Goal: Task Accomplishment & Management: Manage account settings

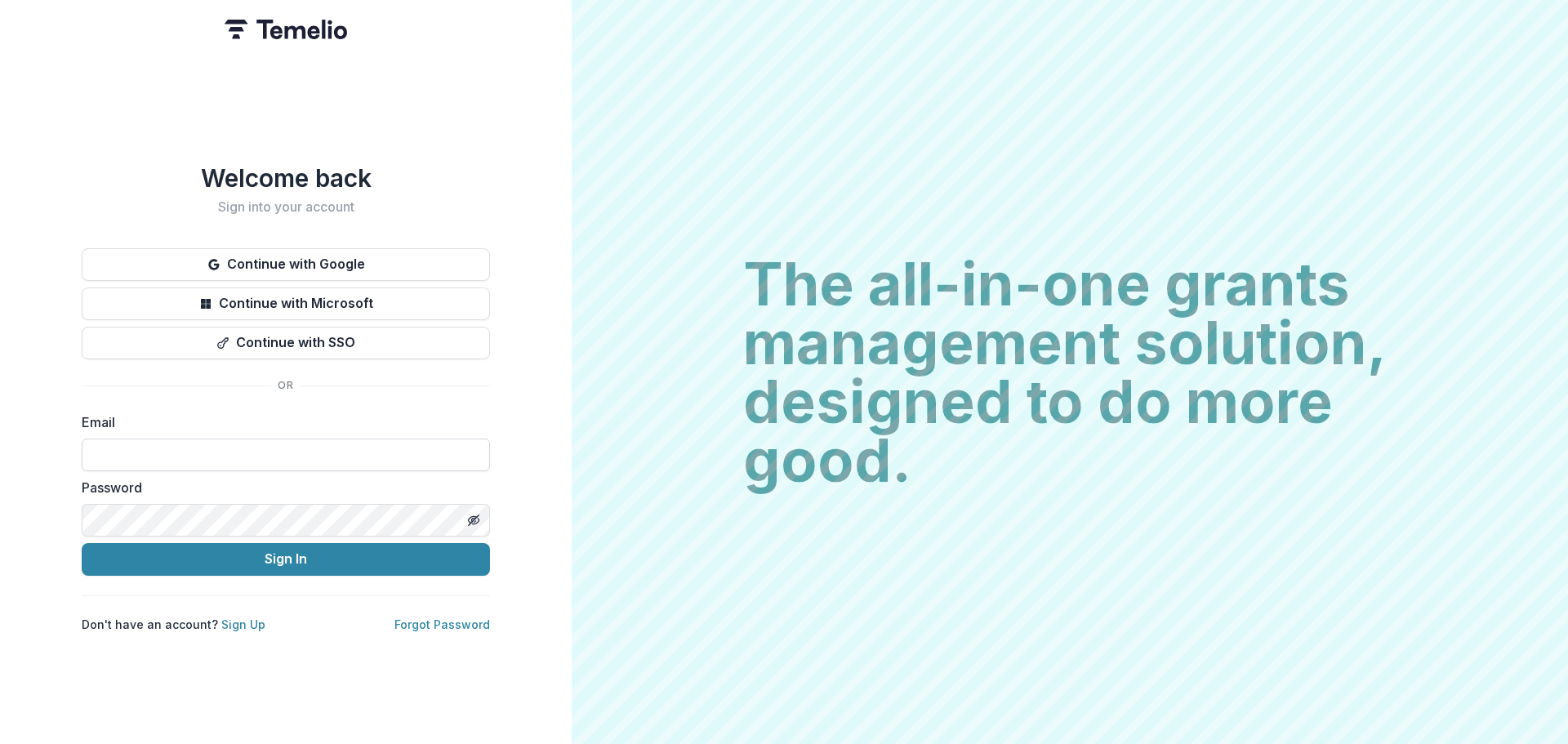
click at [312, 453] on input at bounding box center [286, 454] width 408 height 33
type input "**********"
click at [473, 519] on icon "Toggle password visibility" at bounding box center [473, 521] width 13 height 13
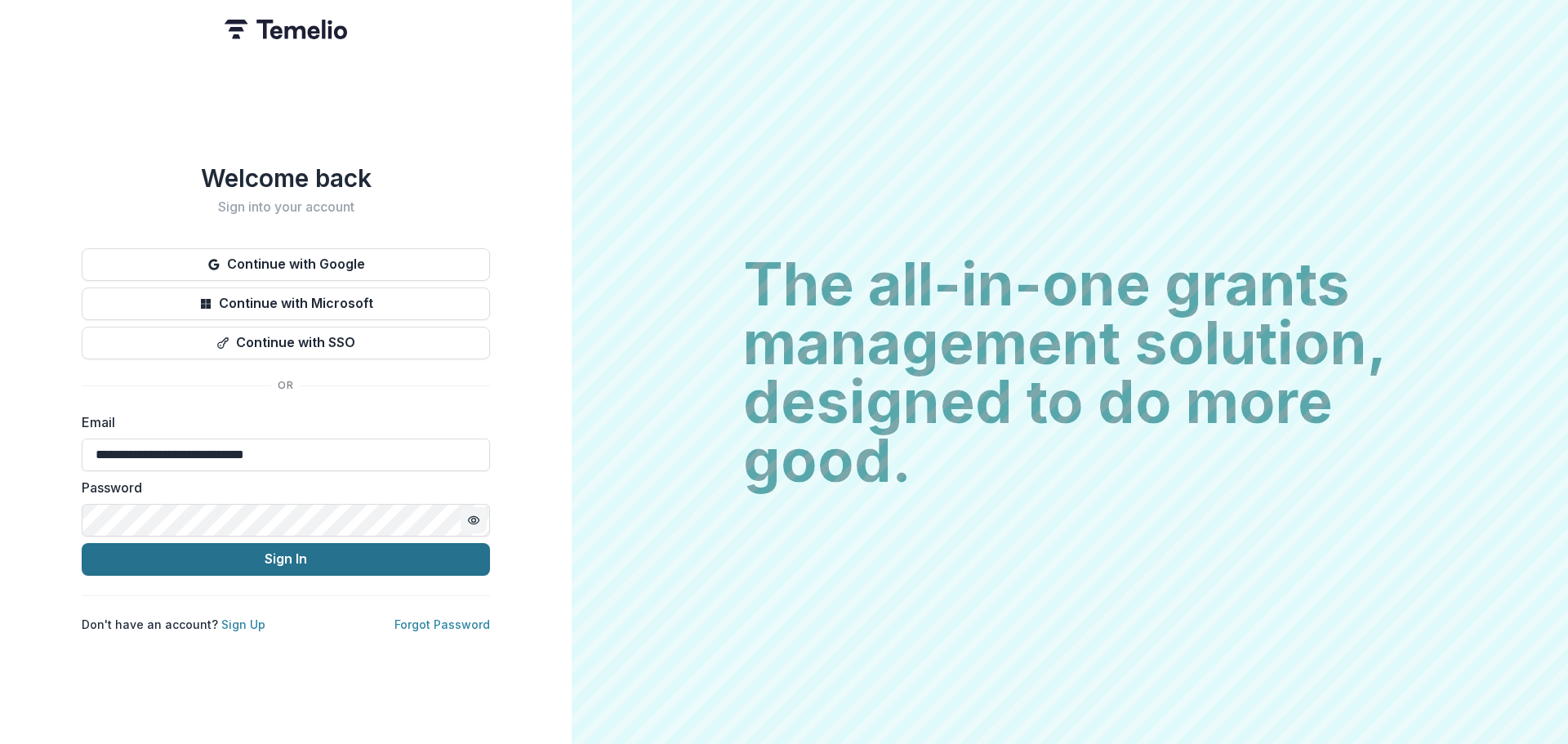
click at [279, 549] on button "Sign In" at bounding box center [286, 559] width 408 height 33
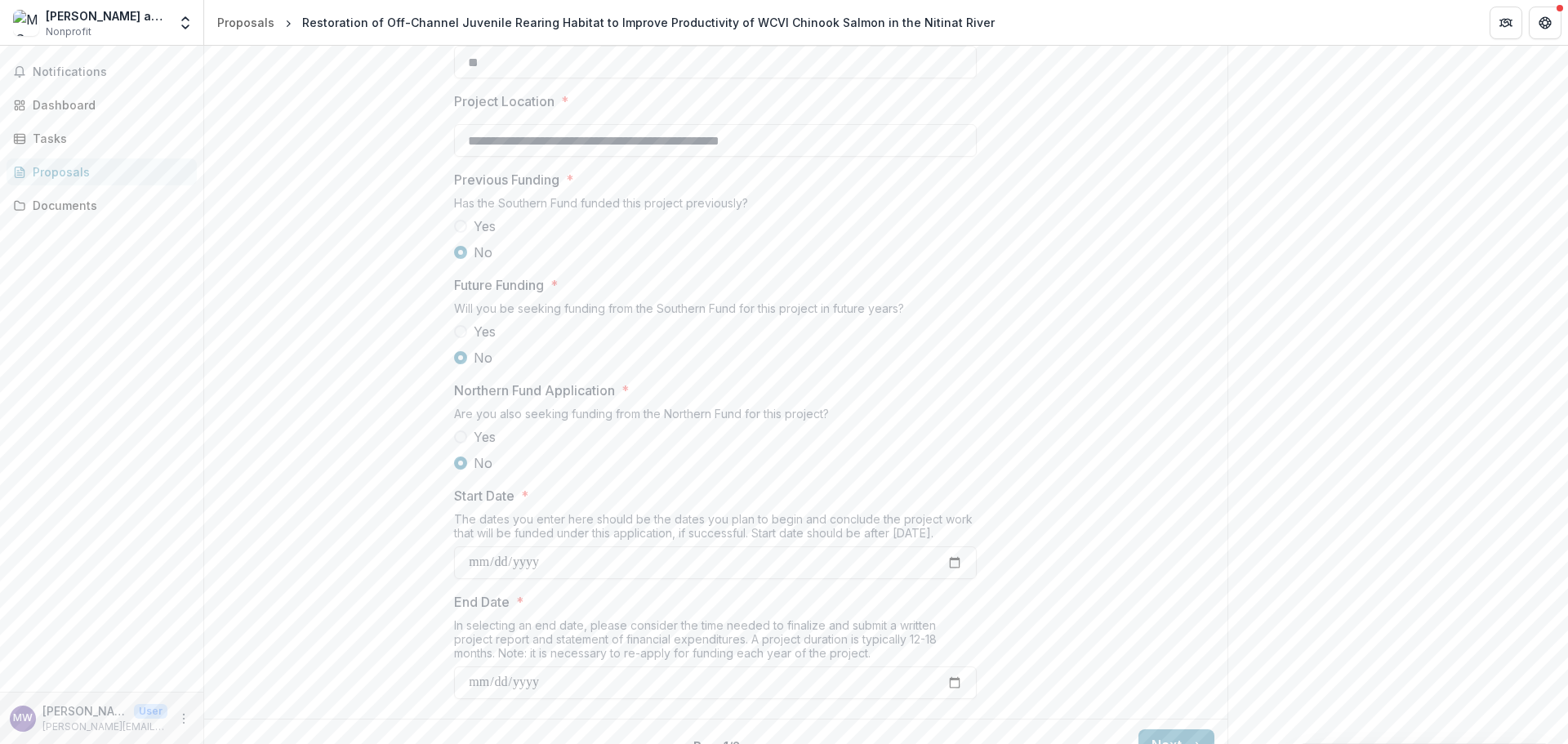
scroll to position [1470, 0]
click at [456, 328] on span at bounding box center [461, 322] width 13 height 13
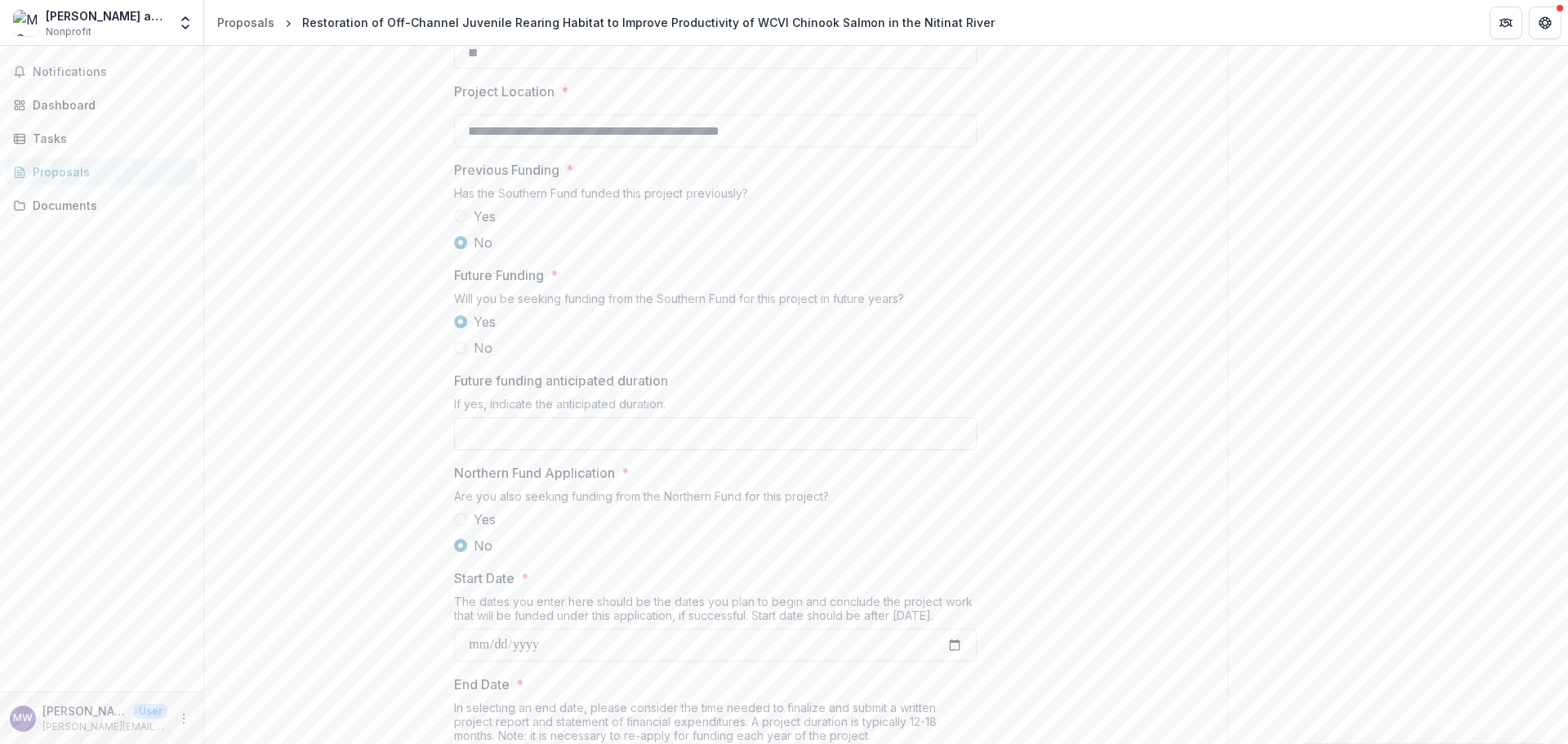
click at [497, 450] on input "Future funding anticipated duration" at bounding box center [715, 433] width 522 height 33
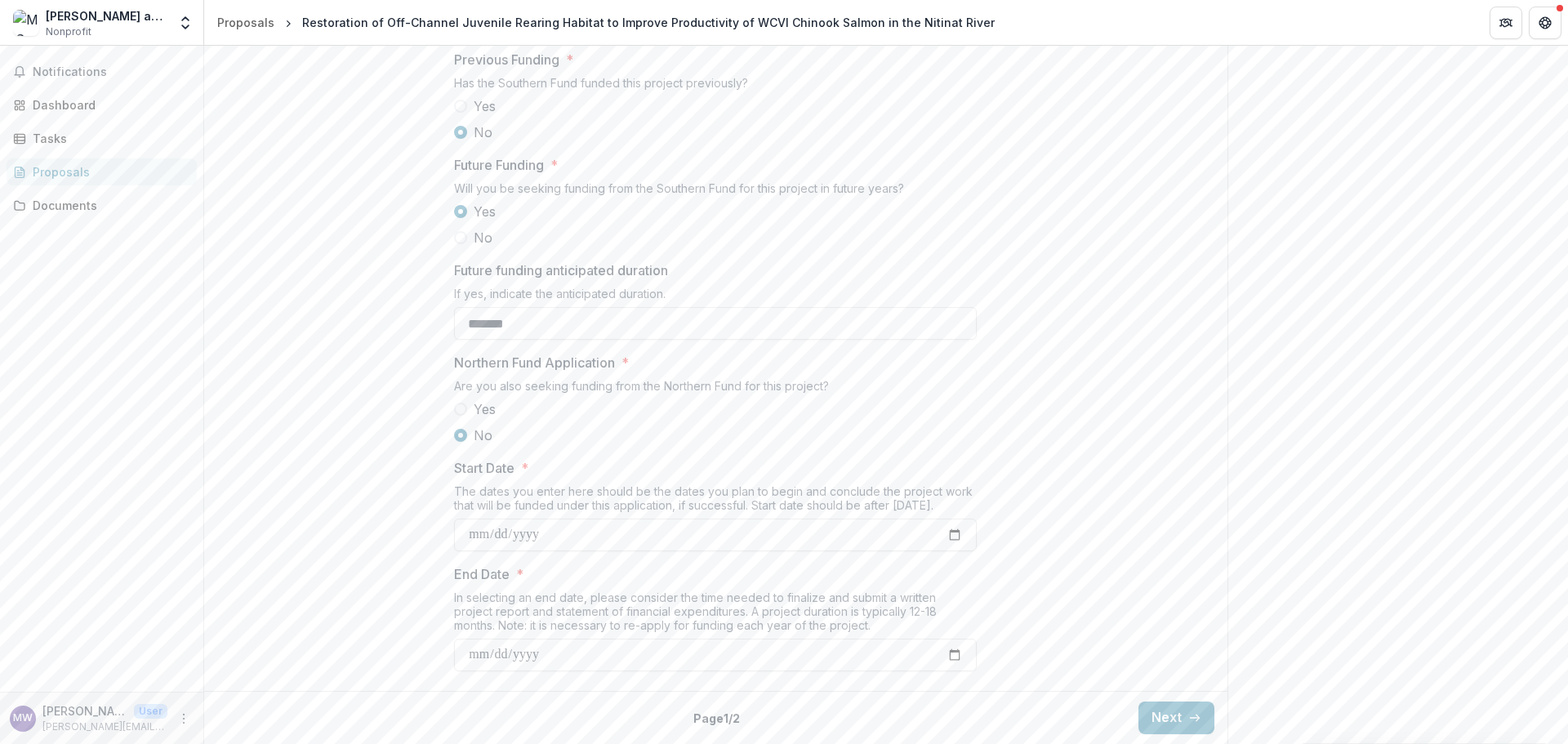
scroll to position [1706, 0]
type input "*******"
click at [1188, 723] on icon "button" at bounding box center [1194, 718] width 13 height 13
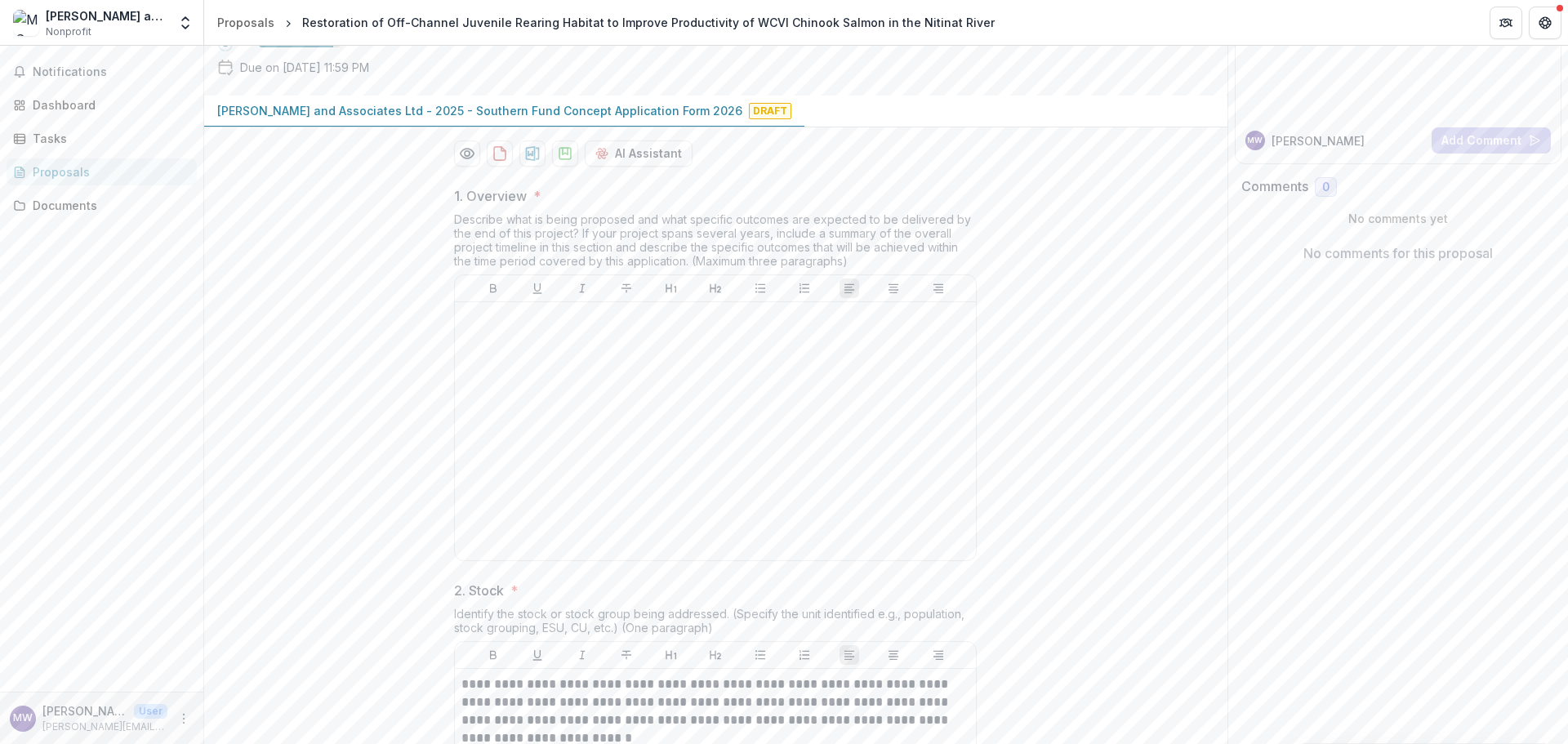
scroll to position [153, 0]
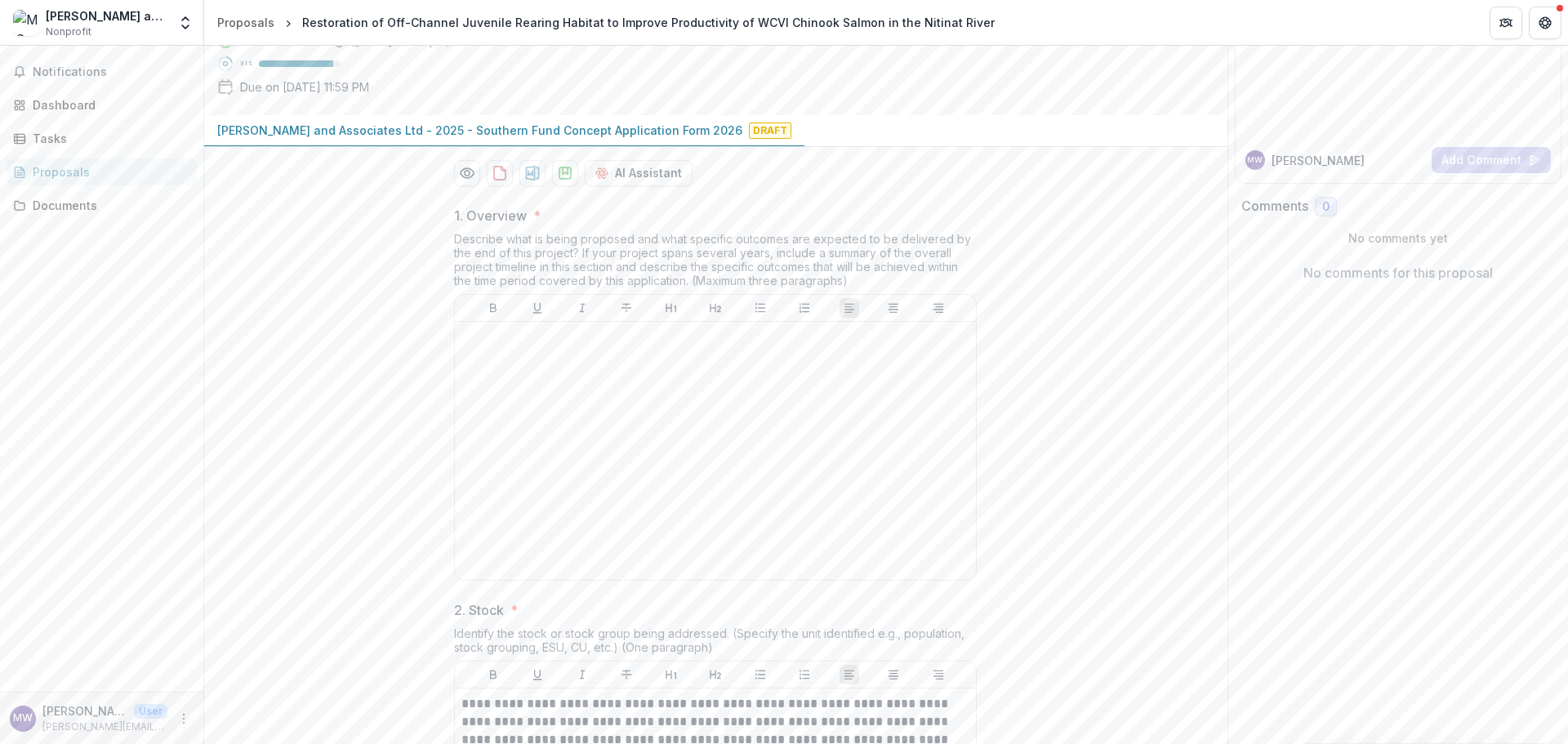
click at [109, 452] on div "Notifications Dashboard Tasks Proposals Documents" at bounding box center [102, 369] width 203 height 646
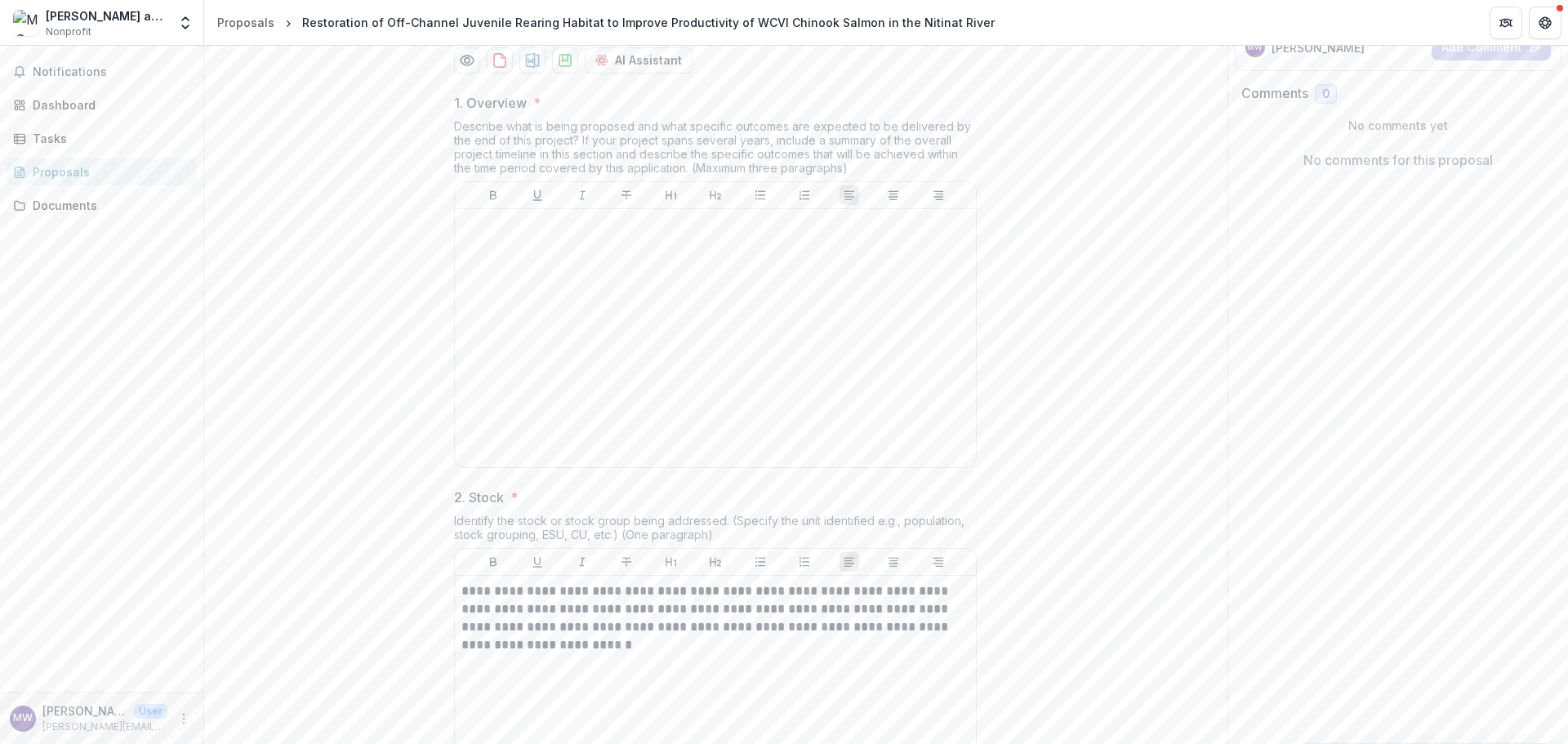
scroll to position [72, 0]
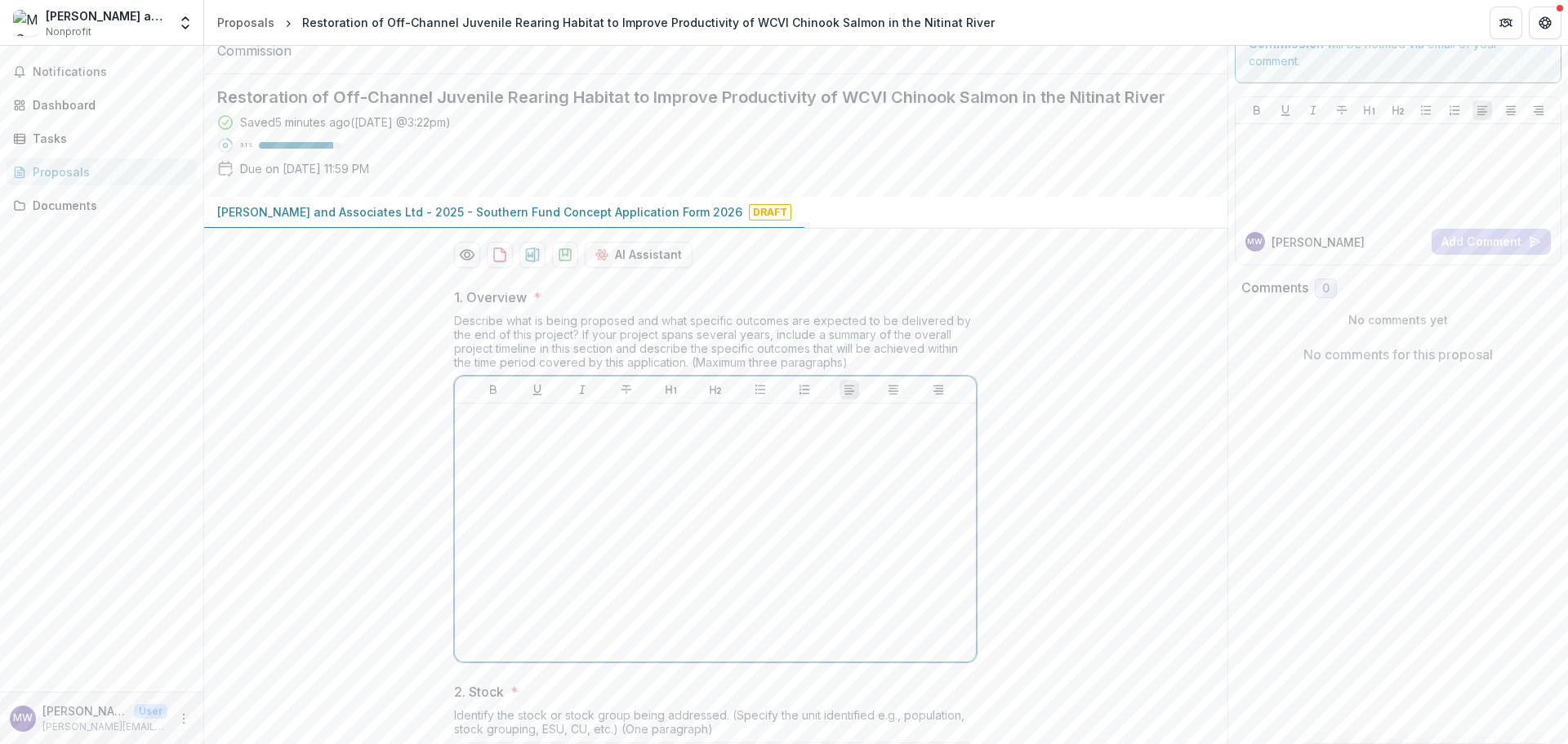
click at [516, 569] on div at bounding box center [715, 533] width 508 height 245
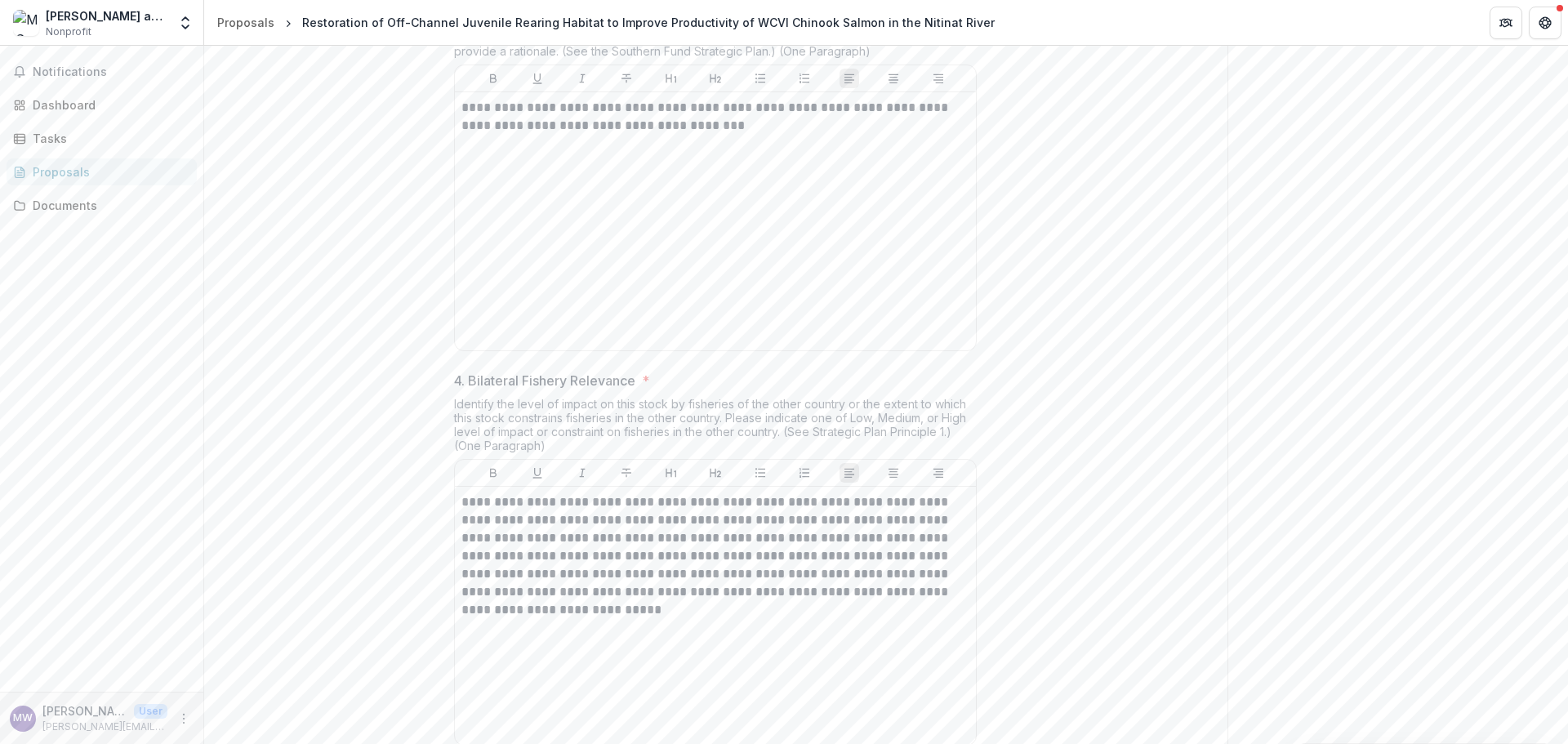
scroll to position [1681, 0]
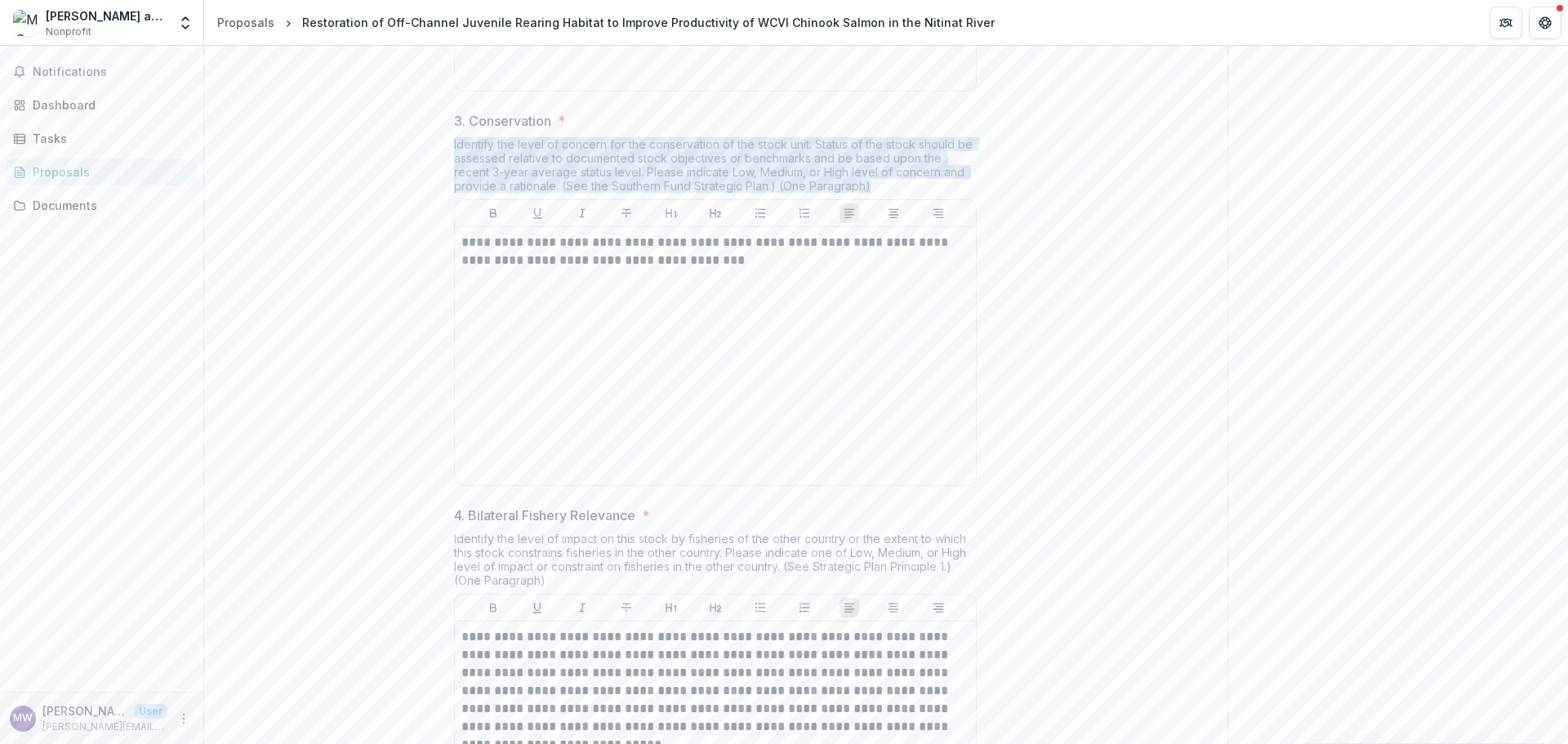
drag, startPoint x: 452, startPoint y: 267, endPoint x: 844, endPoint y: 312, distance: 394.6
click at [844, 199] on div "Identify the level of concern for the conservation of the stock unit. Status of…" at bounding box center [715, 168] width 522 height 62
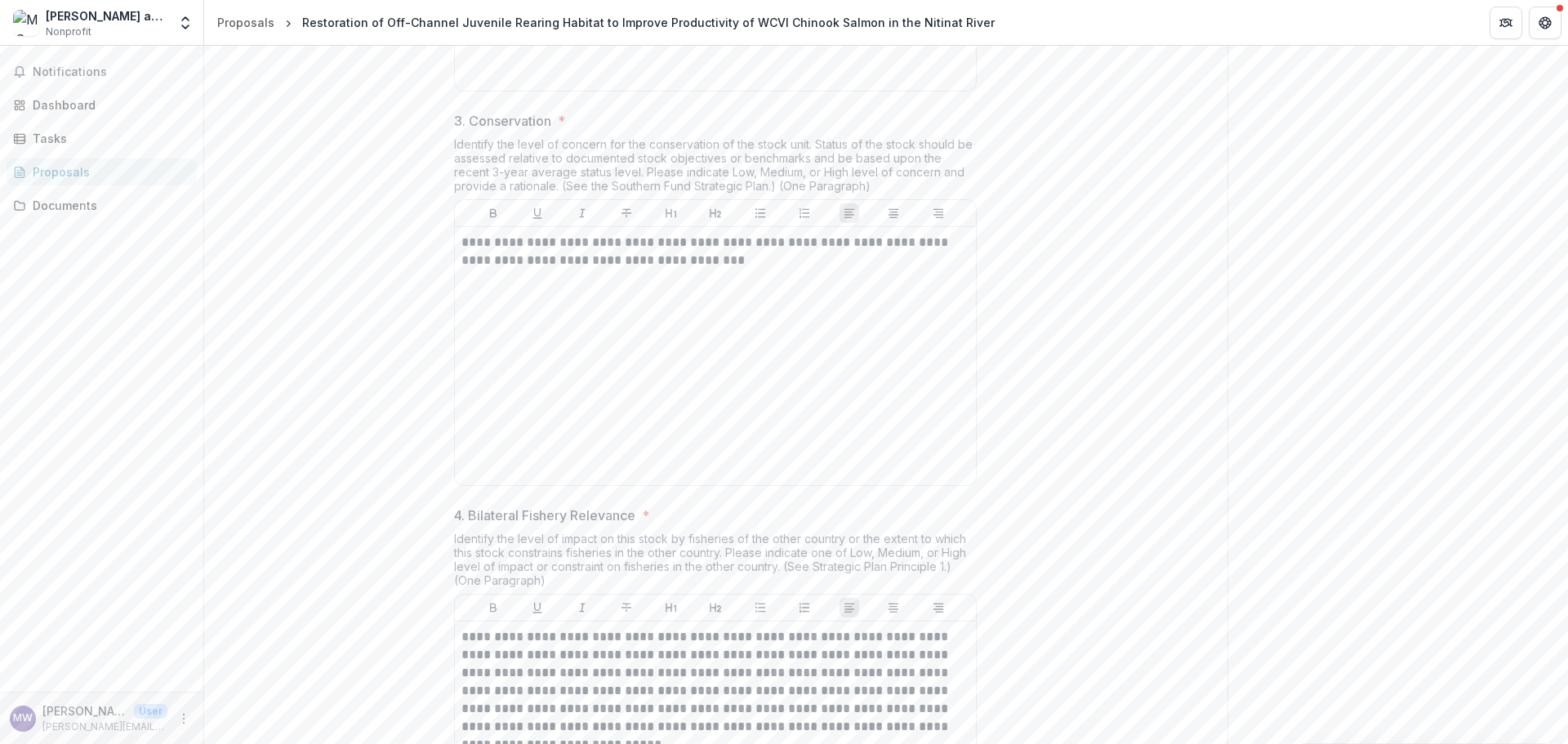
click at [1070, 375] on div "**********" at bounding box center [715, 327] width 1023 height 3324
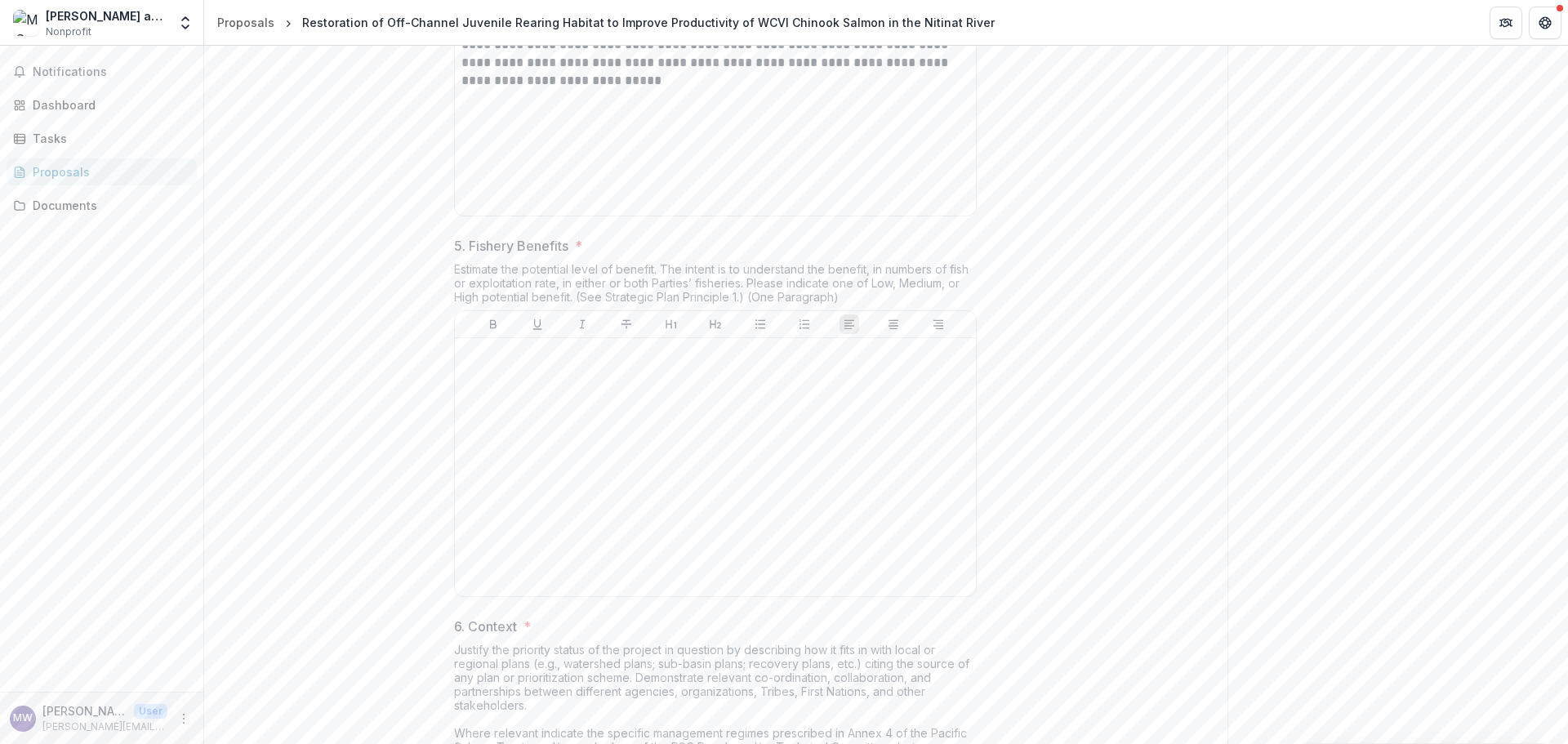
scroll to position [2252, 0]
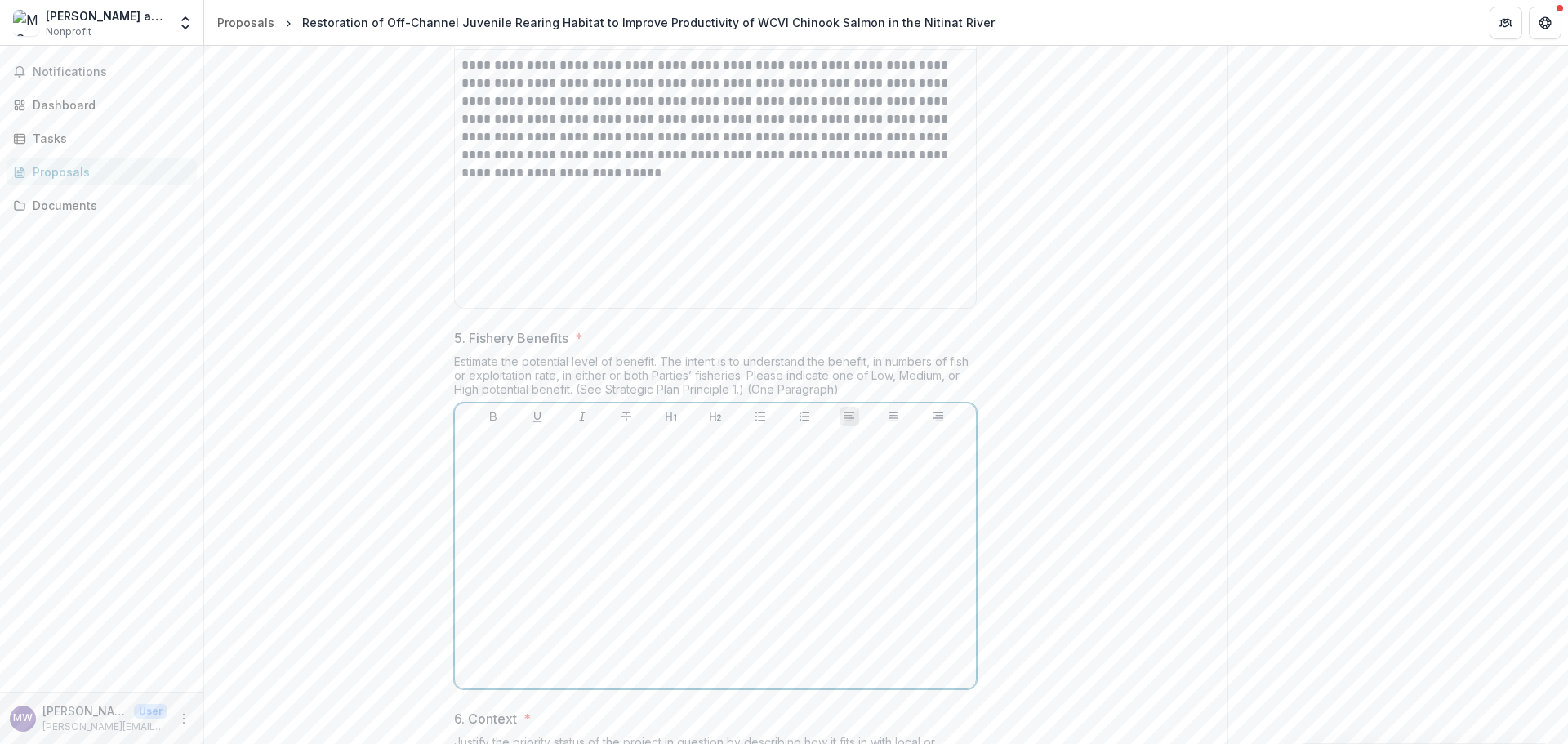
click at [512, 590] on div at bounding box center [715, 560] width 508 height 245
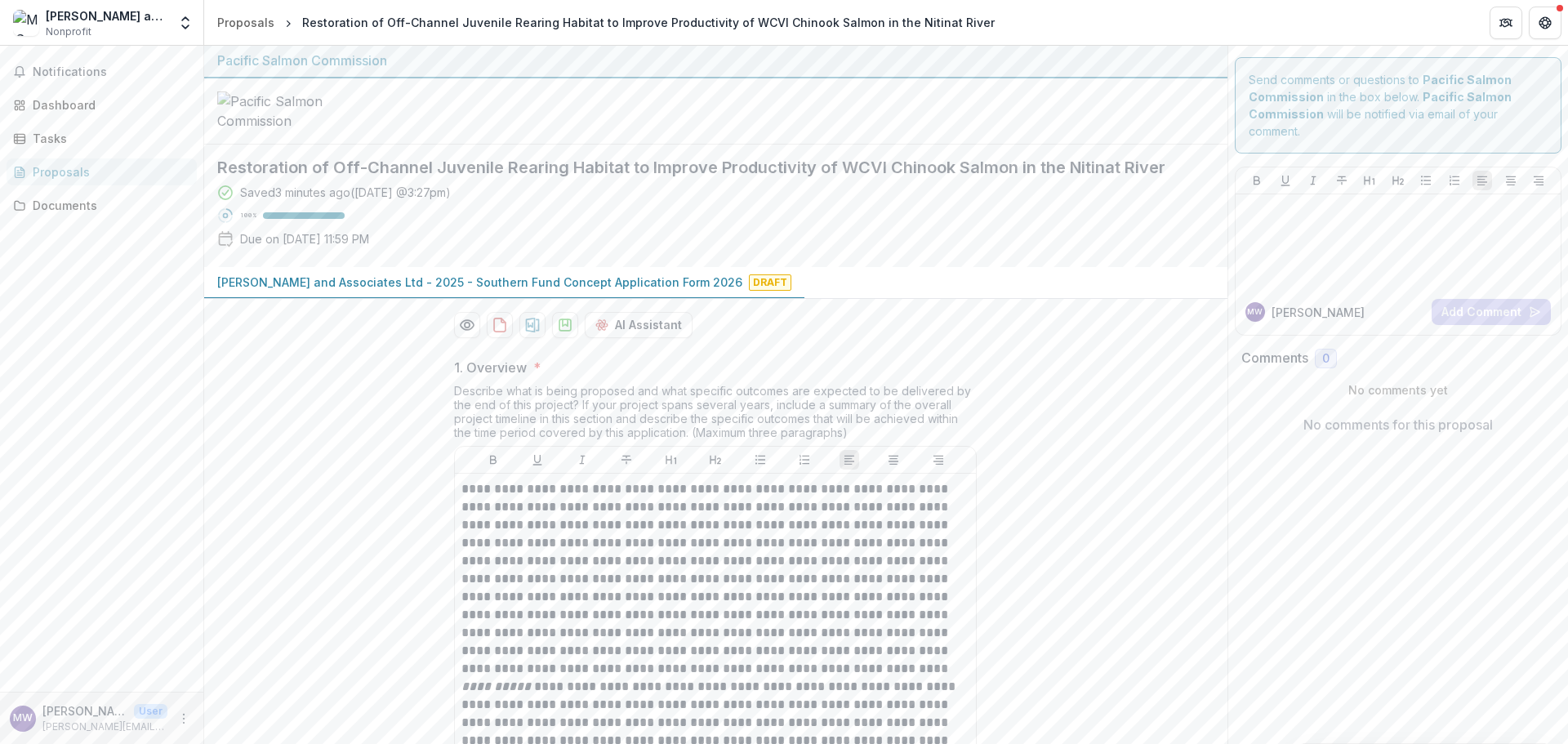
scroll to position [0, 0]
click at [183, 28] on icon "Open entity switcher" at bounding box center [185, 22] width 16 height 16
click at [91, 64] on link "Team Settings" at bounding box center [102, 63] width 196 height 27
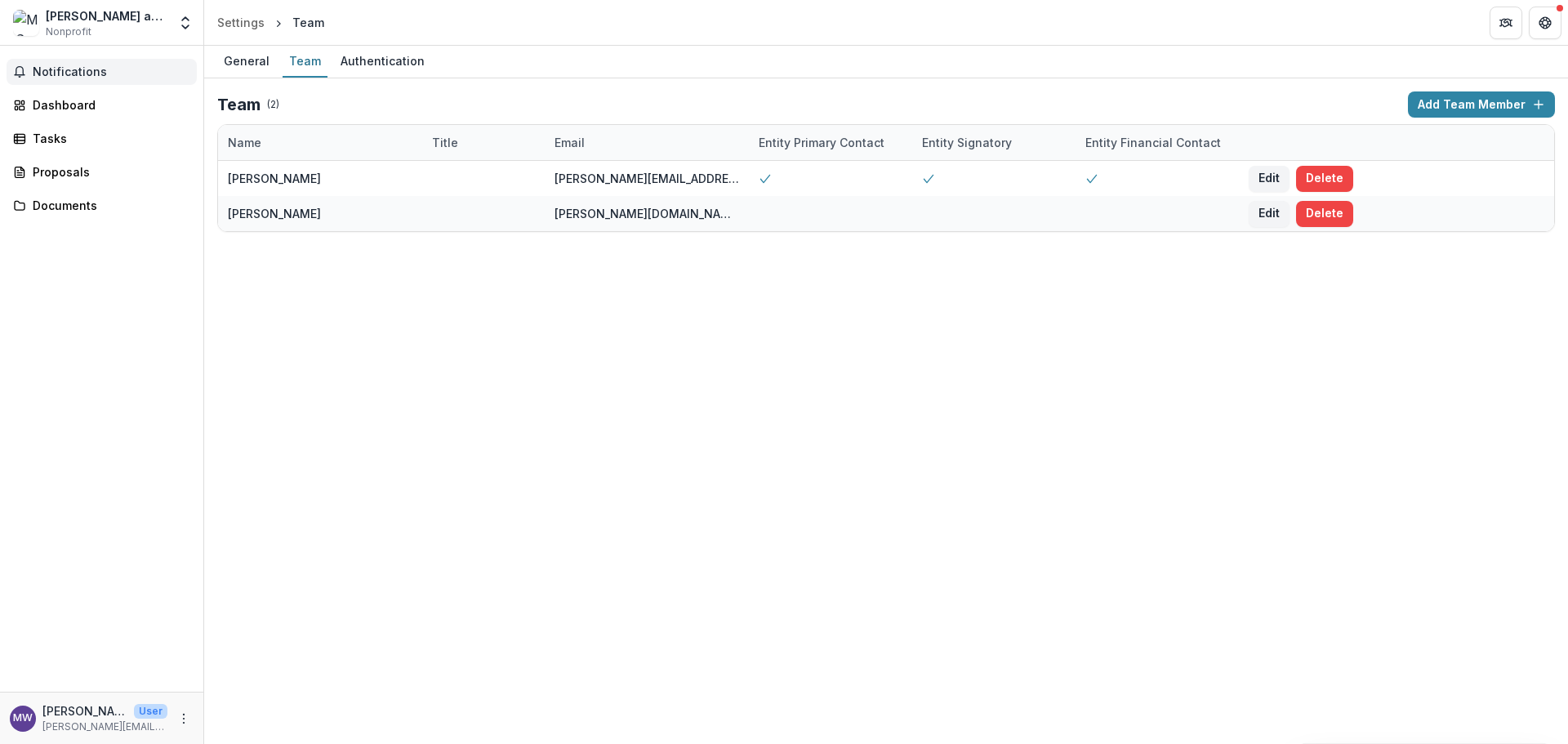
click at [86, 69] on span "Notifications" at bounding box center [111, 72] width 157 height 13
click at [185, 26] on icon "Open entity switcher" at bounding box center [185, 22] width 16 height 16
click at [190, 33] on button "Open entity switcher" at bounding box center [185, 23] width 23 height 33
click at [356, 64] on div "Authentication" at bounding box center [381, 60] width 97 height 24
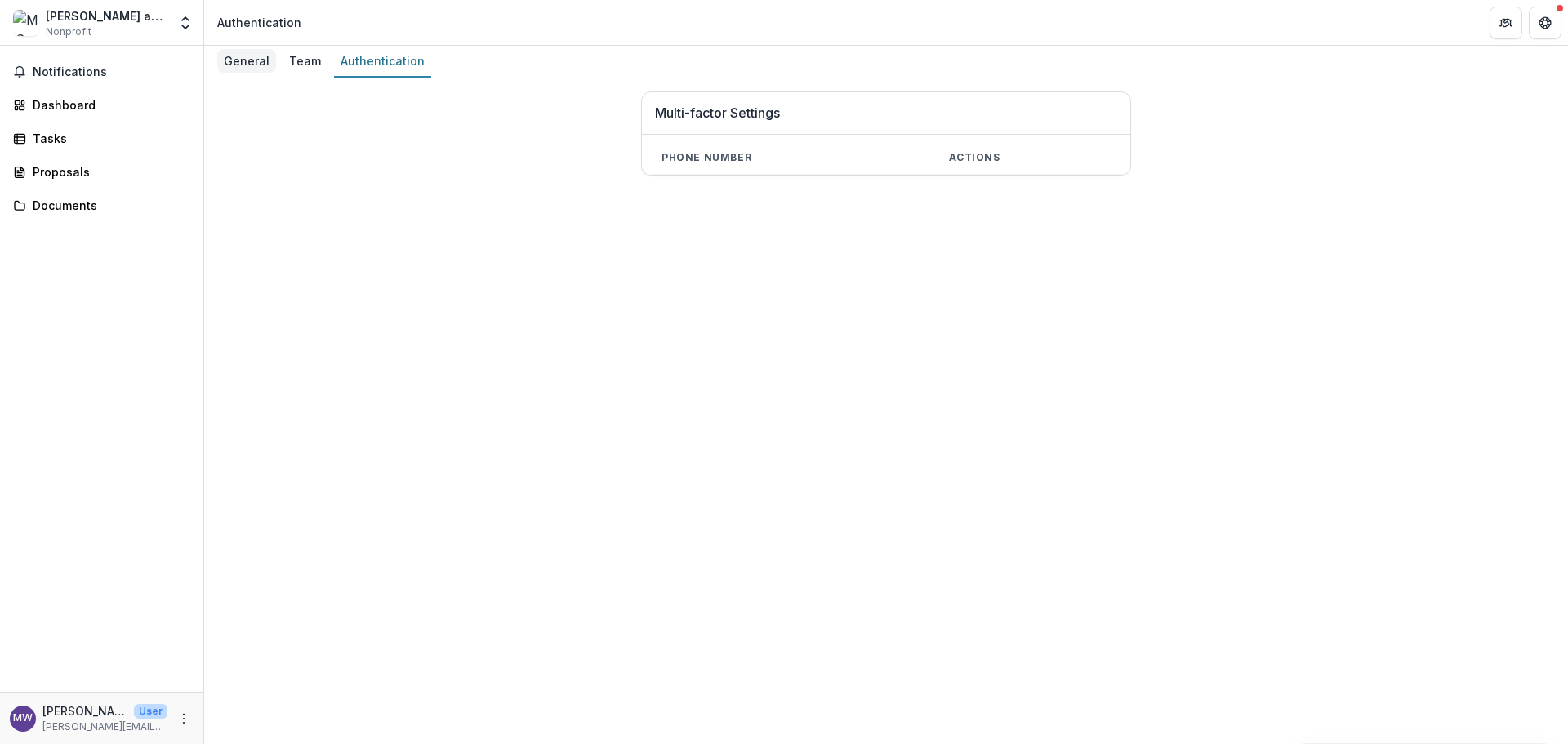
click at [243, 60] on div "General" at bounding box center [246, 60] width 58 height 24
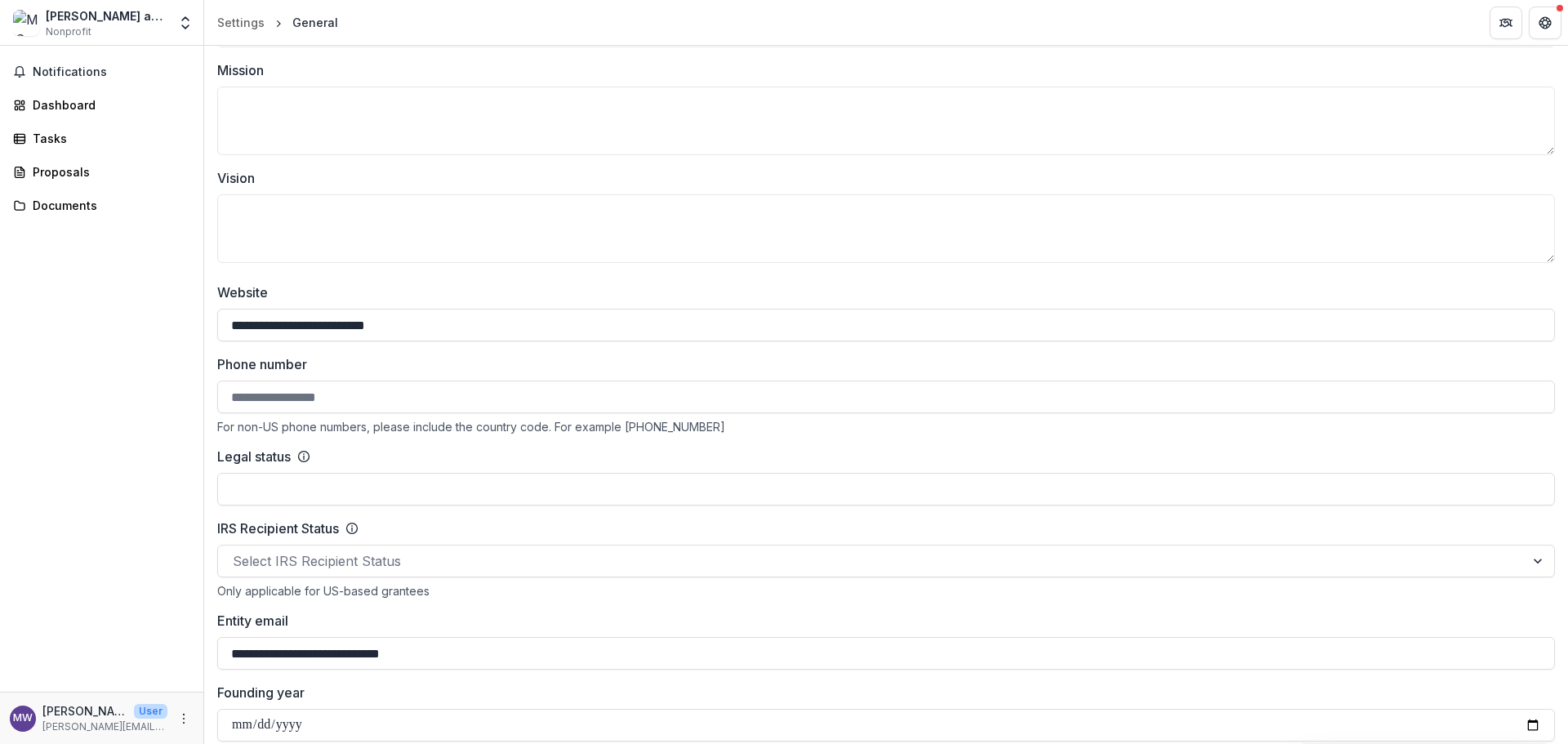
scroll to position [393, 0]
drag, startPoint x: 229, startPoint y: 656, endPoint x: 301, endPoint y: 661, distance: 72.2
click at [301, 661] on input "**********" at bounding box center [886, 654] width 1337 height 33
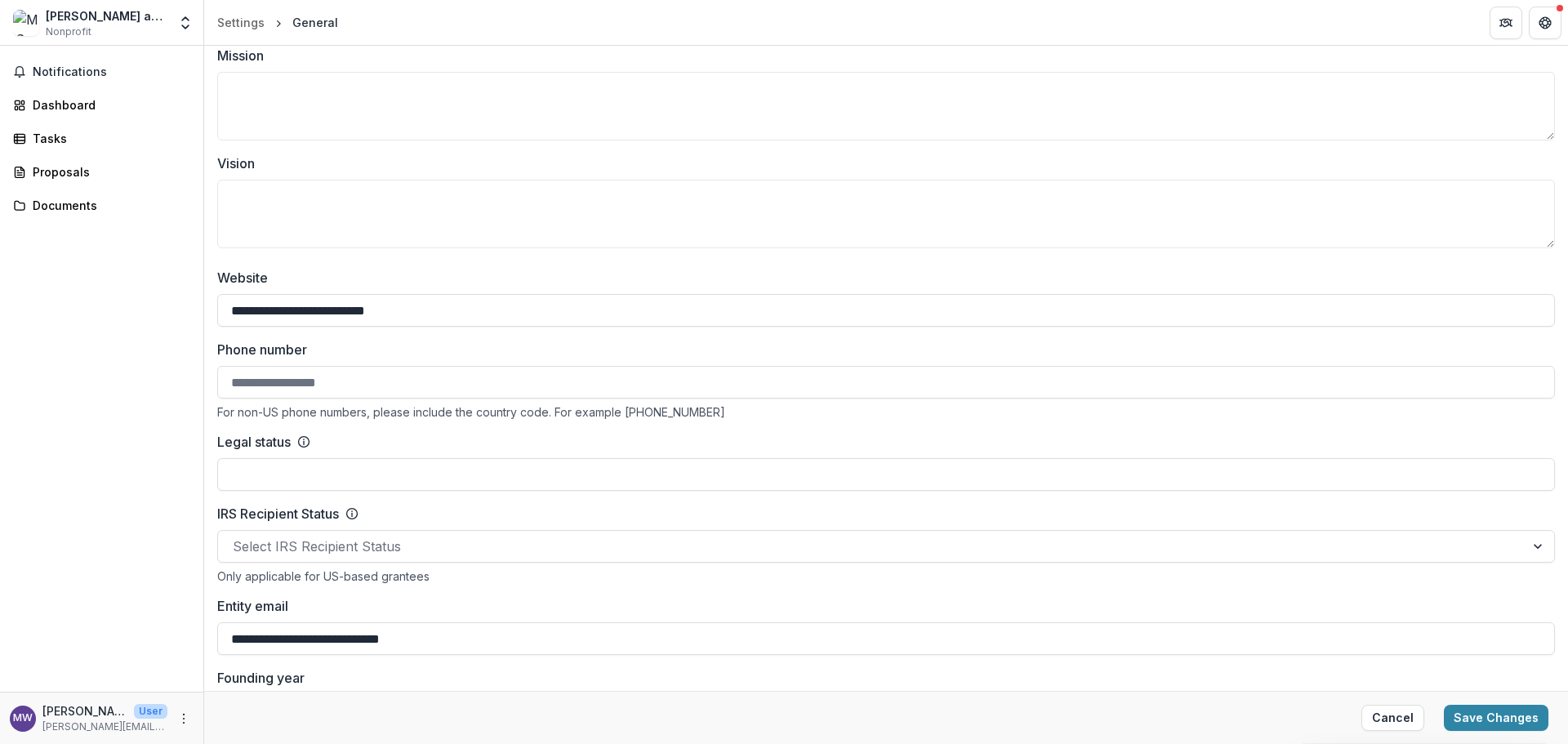
type input "**********"
click at [311, 382] on input "Phone number" at bounding box center [886, 383] width 1337 height 33
click at [502, 454] on div "Legal status" at bounding box center [886, 461] width 1337 height 58
click at [255, 380] on input "Phone number" at bounding box center [886, 383] width 1337 height 33
type input "**********"
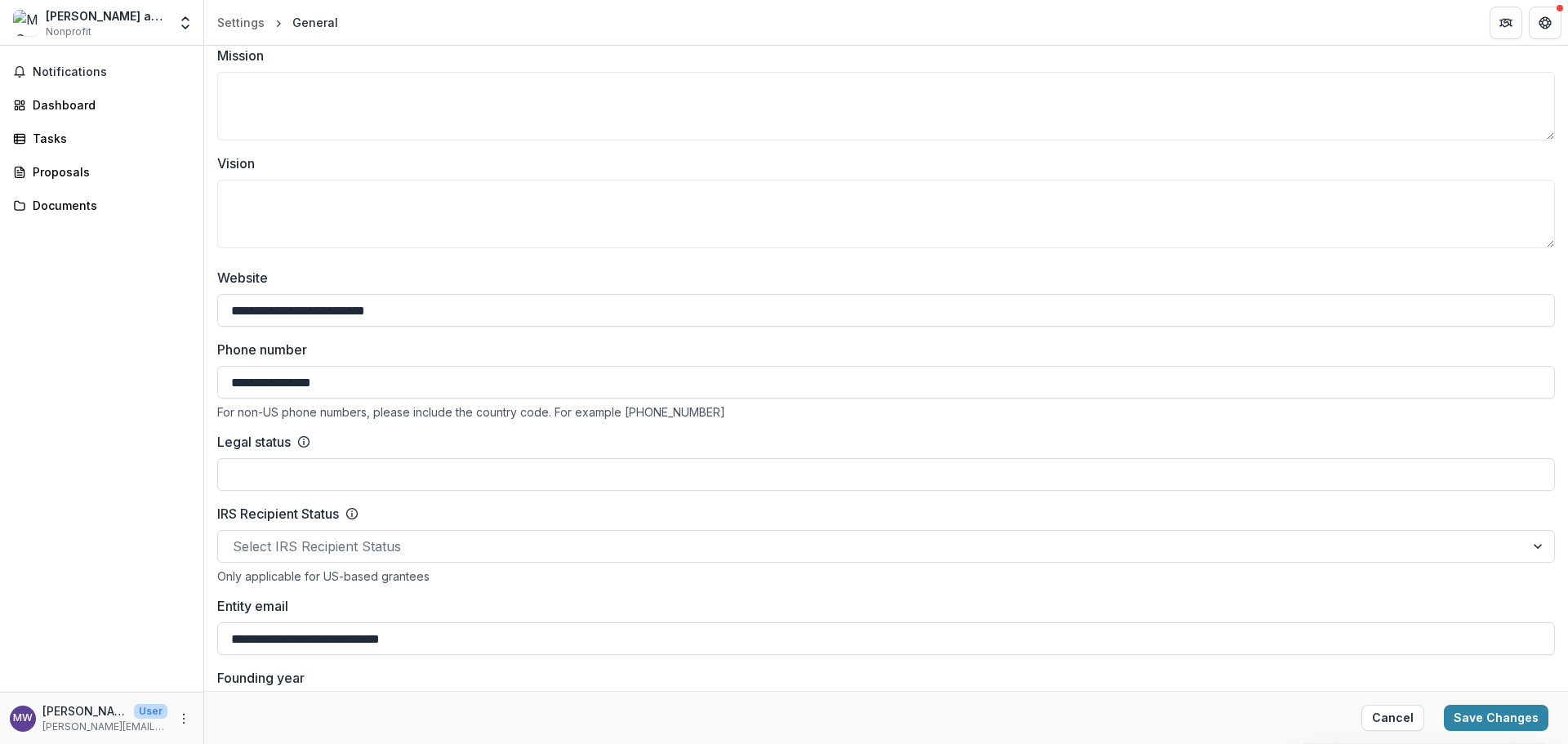
type input "******"
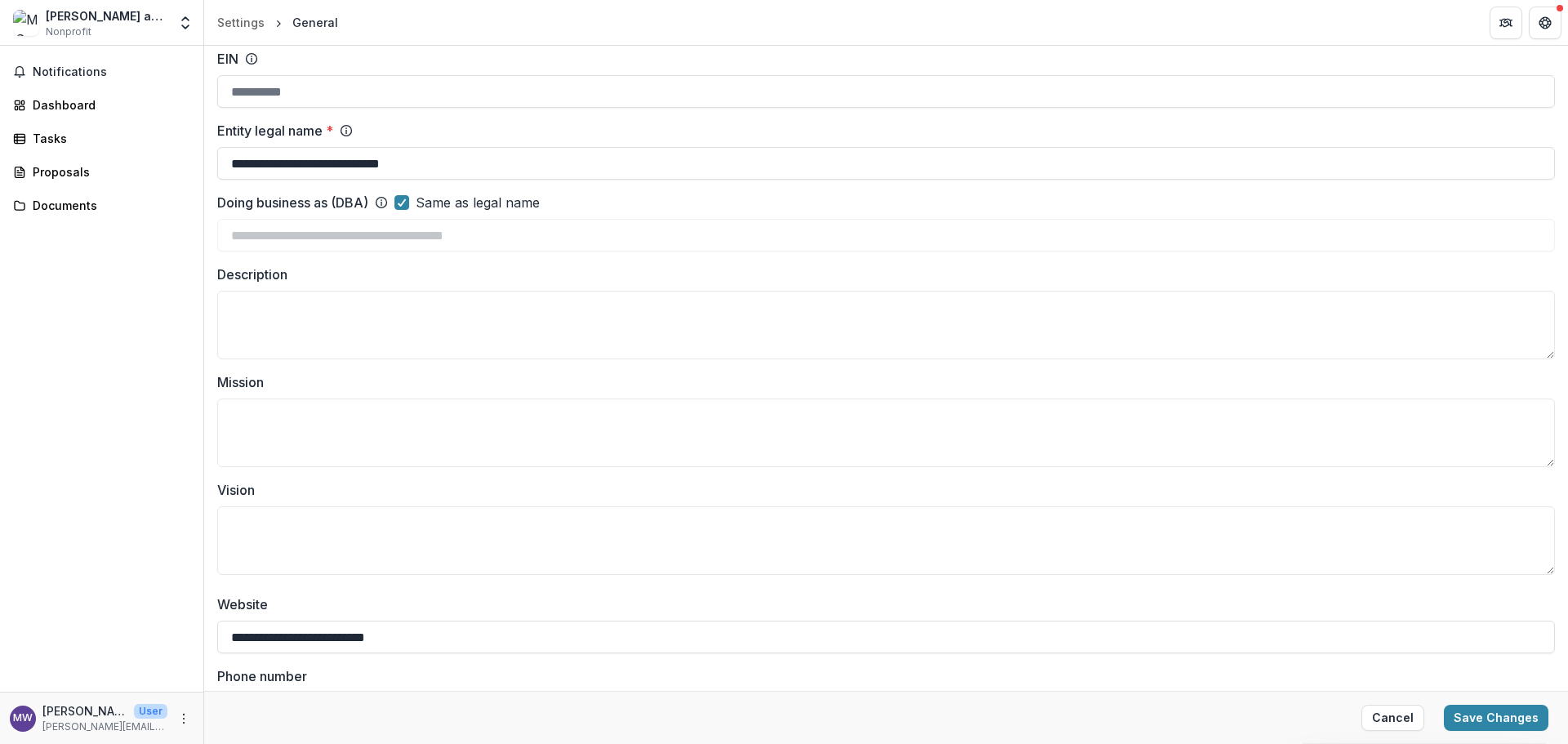
scroll to position [0, 0]
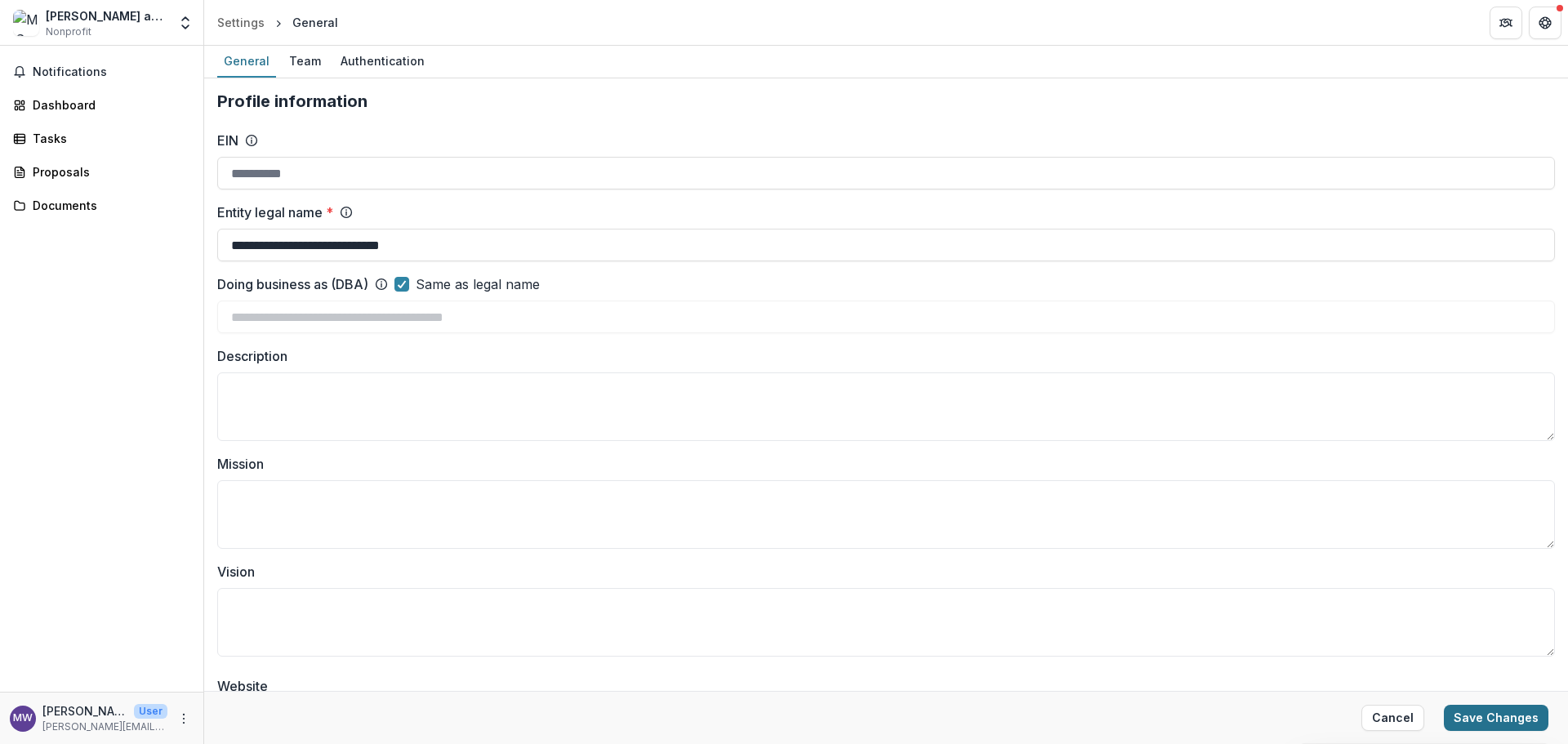
click at [1502, 716] on button "Save Changes" at bounding box center [1495, 717] width 104 height 26
click at [1479, 715] on button "Save Changes" at bounding box center [1495, 717] width 104 height 26
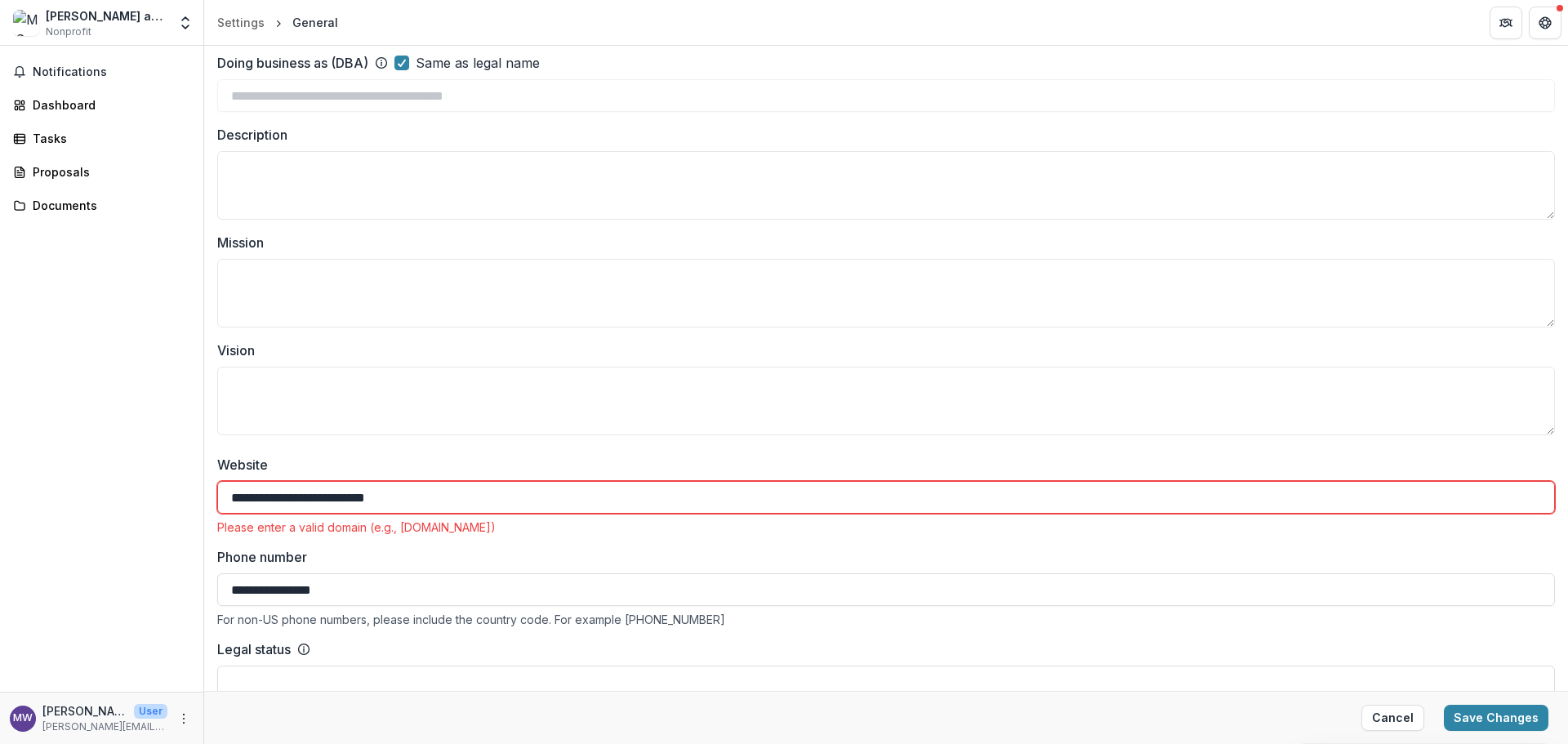
scroll to position [245, 0]
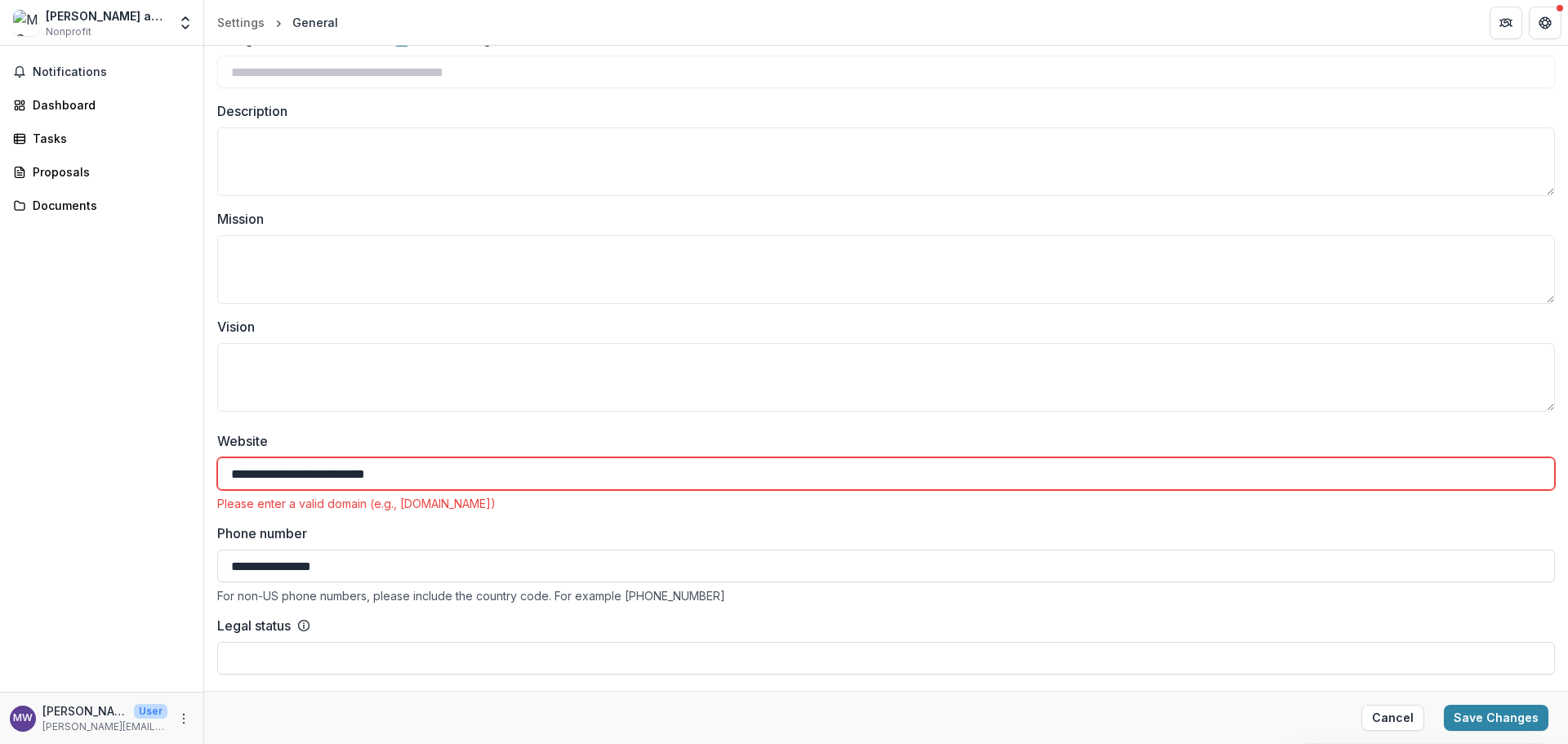
click at [414, 475] on input "**********" at bounding box center [886, 474] width 1337 height 33
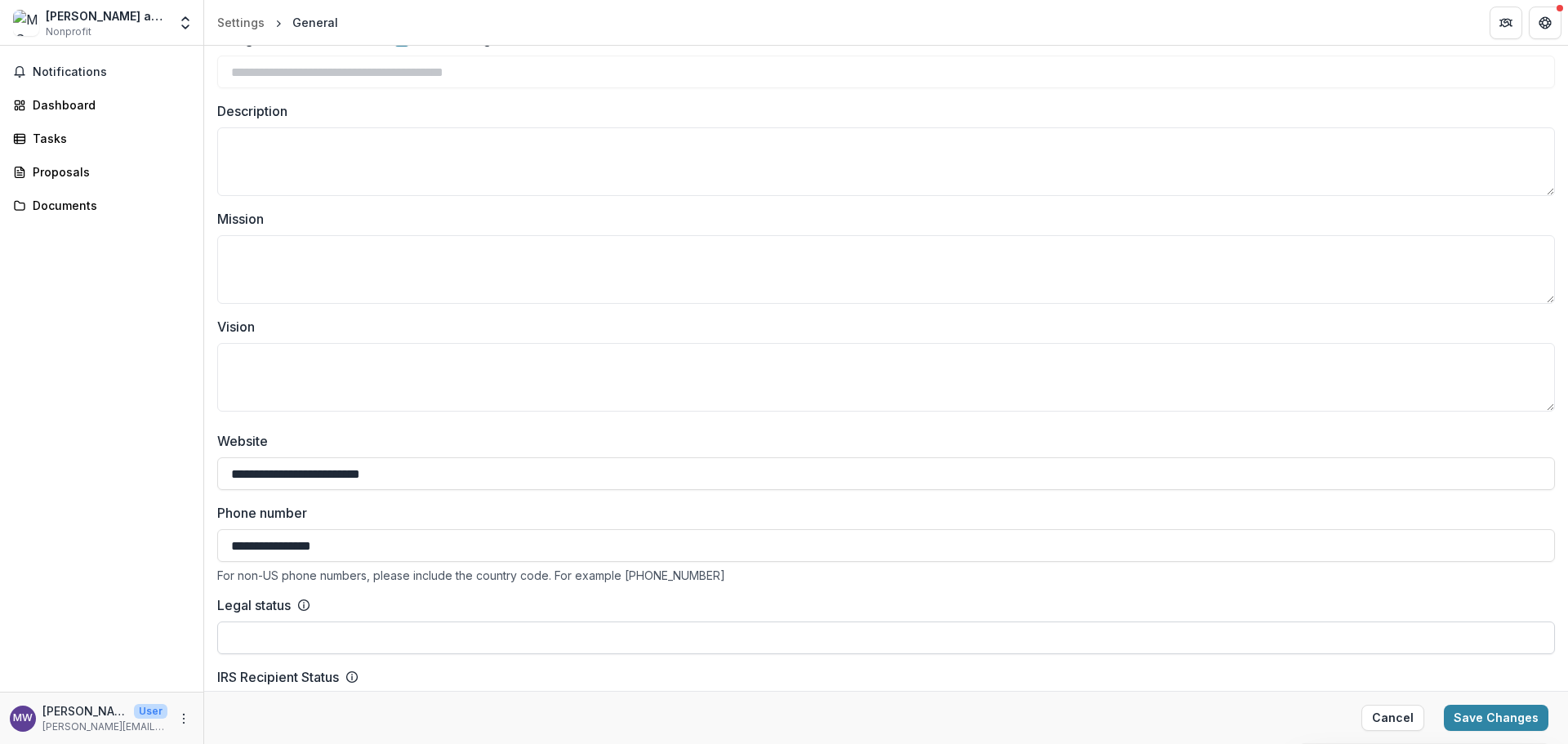
type input "**********"
click at [646, 644] on input "Legal status" at bounding box center [886, 638] width 1337 height 33
click at [542, 646] on input "Legal status" at bounding box center [886, 638] width 1337 height 33
click at [527, 645] on input "Legal status" at bounding box center [886, 638] width 1337 height 33
type input "**********"
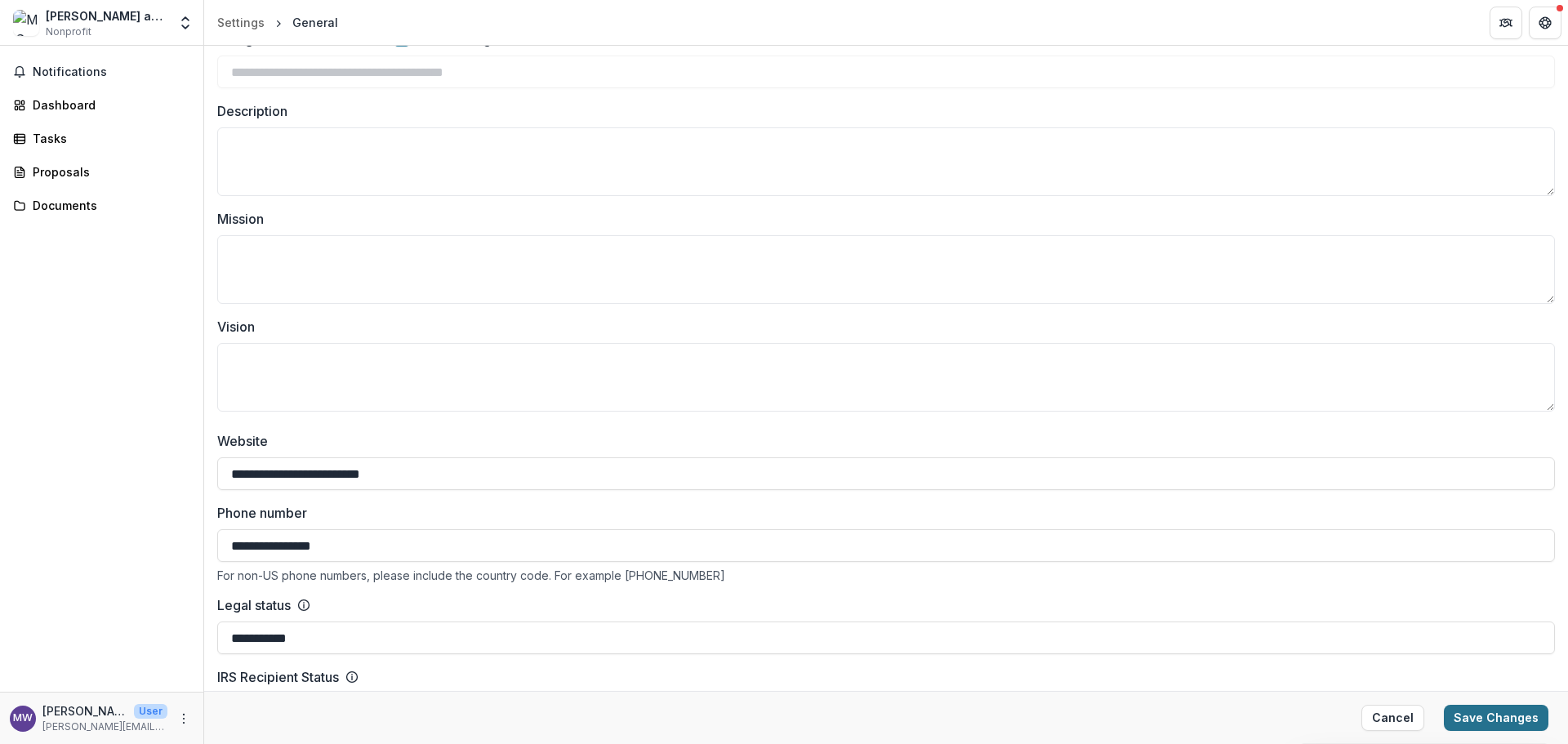
click at [1503, 725] on button "Save Changes" at bounding box center [1495, 717] width 104 height 26
type input "**********"
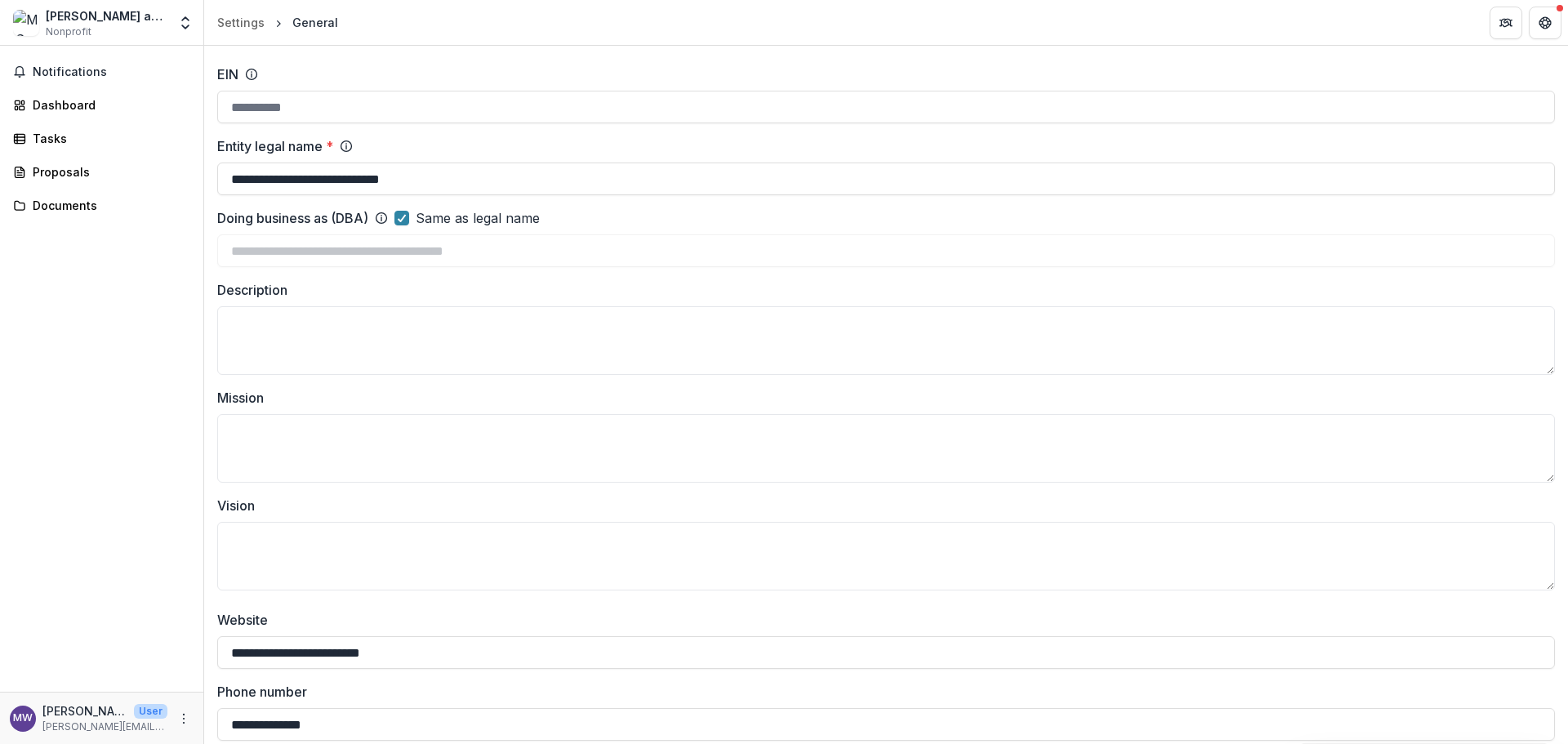
scroll to position [0, 0]
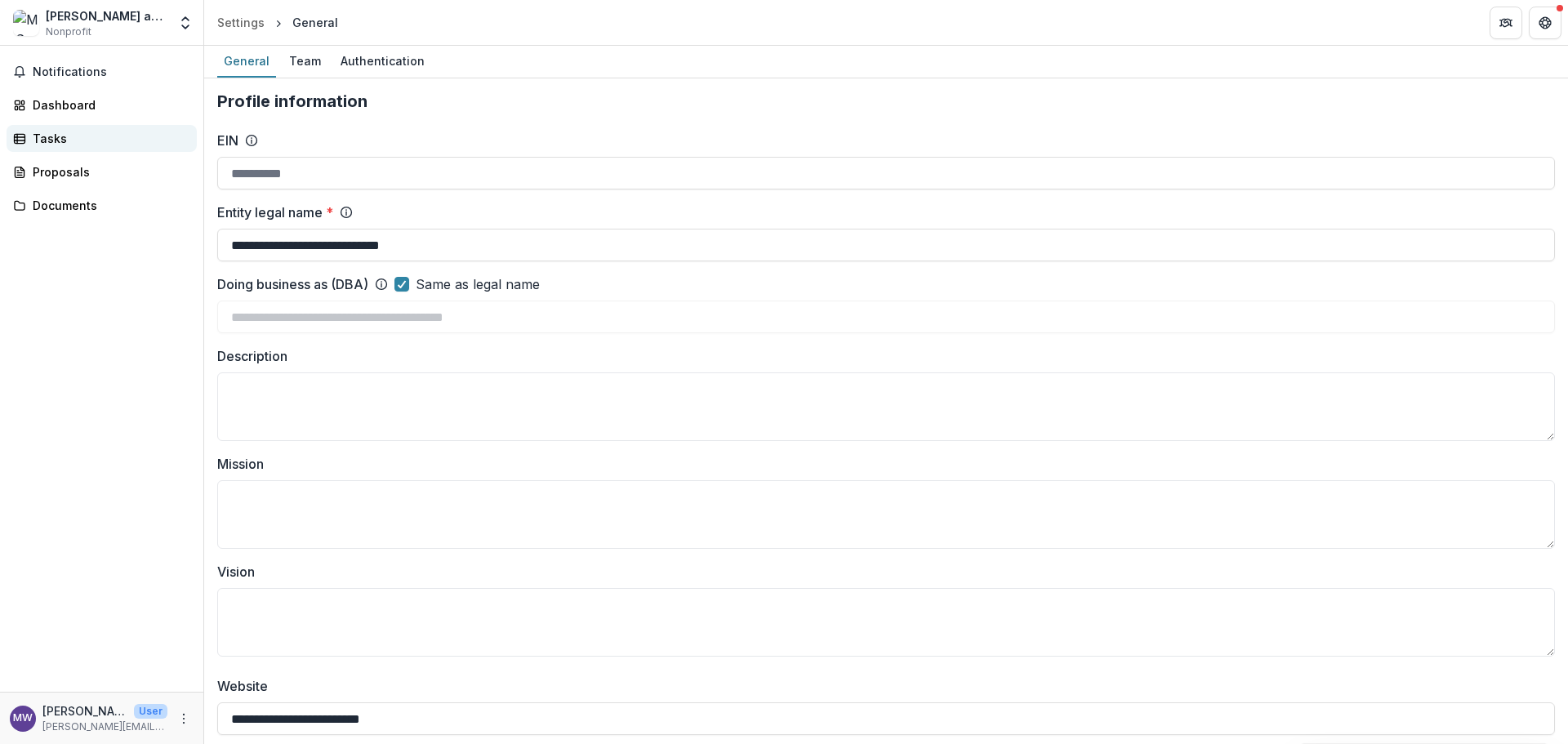
click at [58, 137] on div "Tasks" at bounding box center [108, 138] width 151 height 17
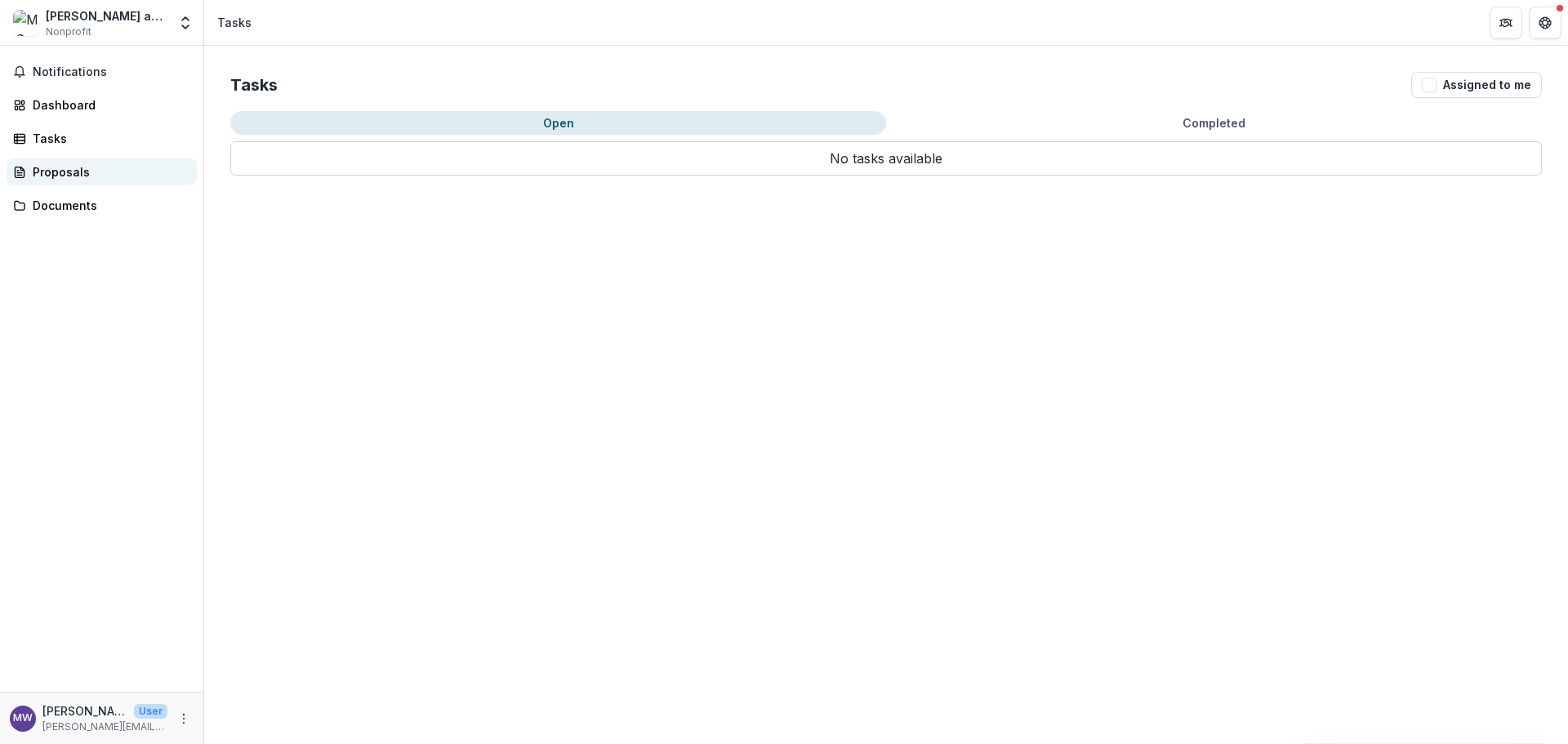
click at [75, 175] on div "Proposals" at bounding box center [108, 172] width 151 height 17
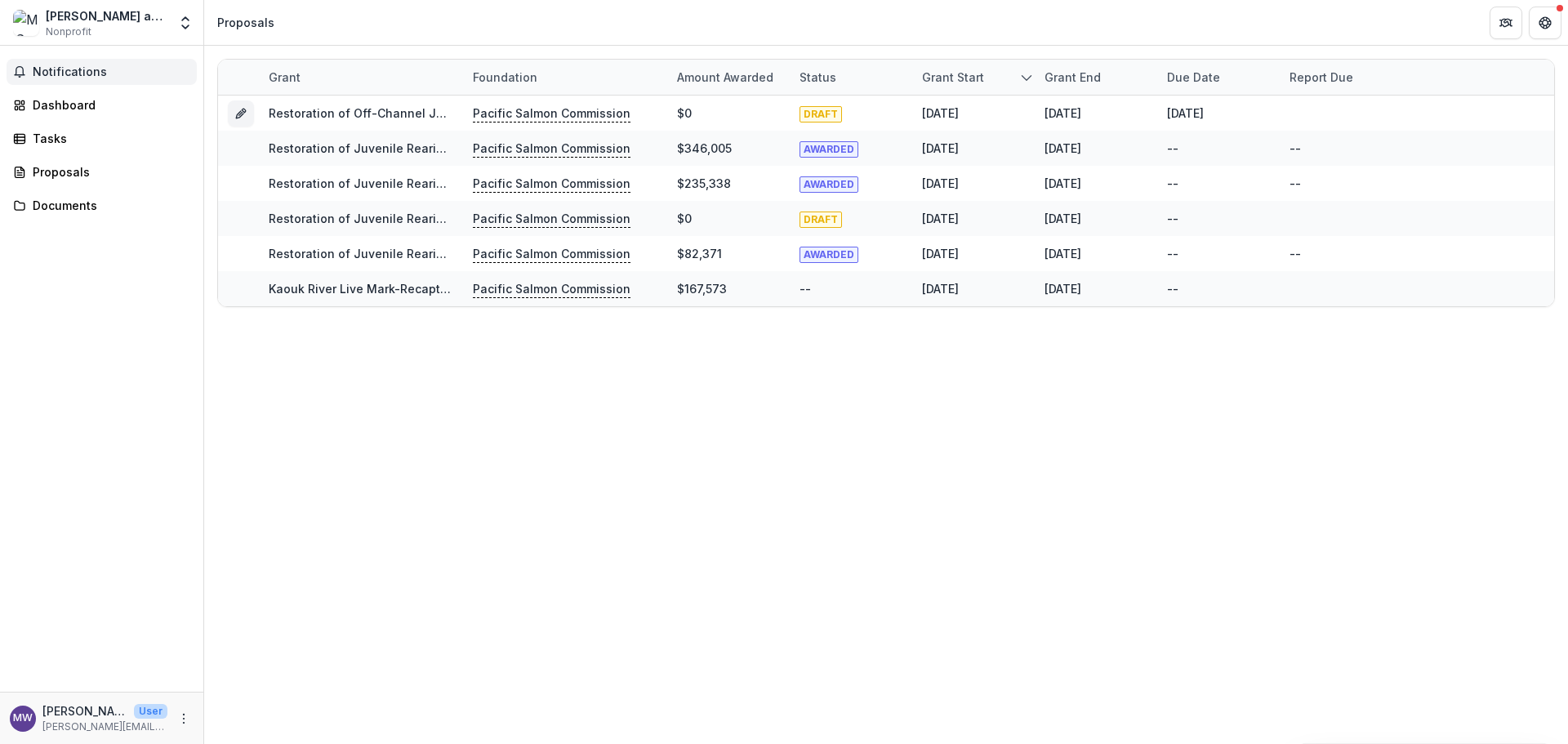
click at [119, 69] on span "Notifications" at bounding box center [111, 72] width 157 height 13
click at [104, 268] on div "Notifications Unread 0 Archived You don't have any unread notifications We'll n…" at bounding box center [102, 369] width 203 height 646
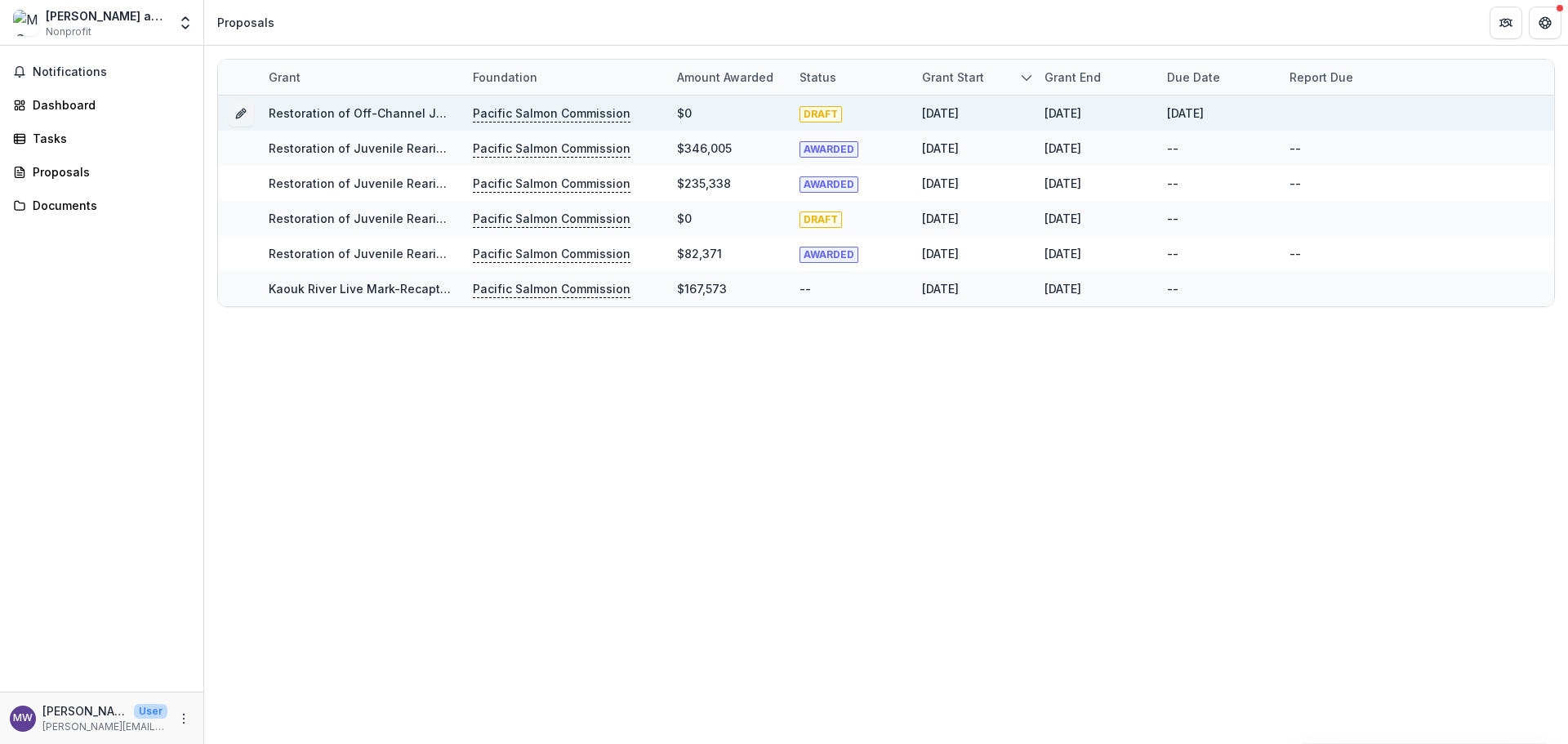
click at [404, 112] on link "Restoration of Off-Channel Juvenile Rearing Habitat to Improve Productivity of …" at bounding box center [614, 113] width 692 height 13
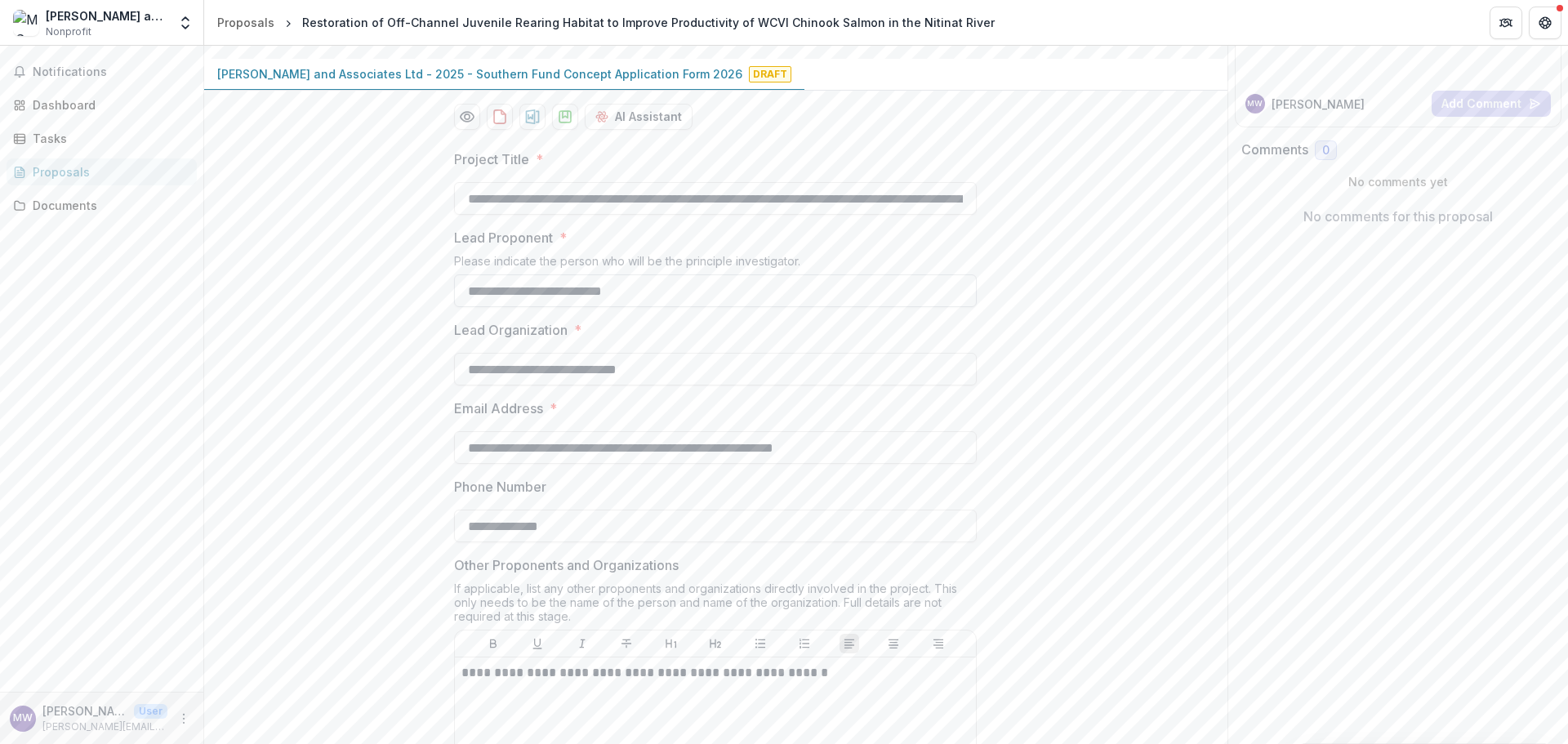
scroll to position [327, 0]
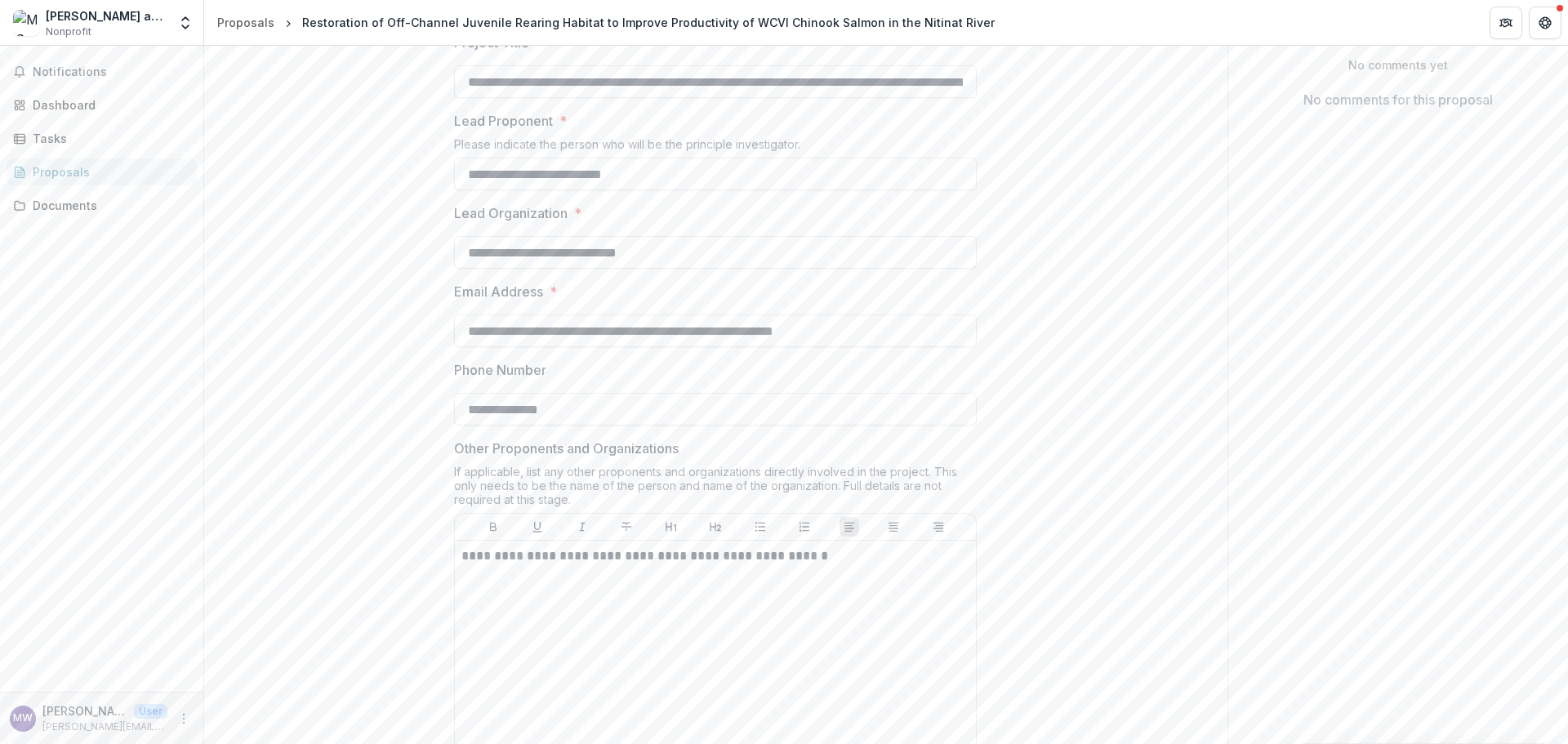
click at [134, 387] on div "Notifications Dashboard Tasks Proposals Documents" at bounding box center [102, 369] width 203 height 646
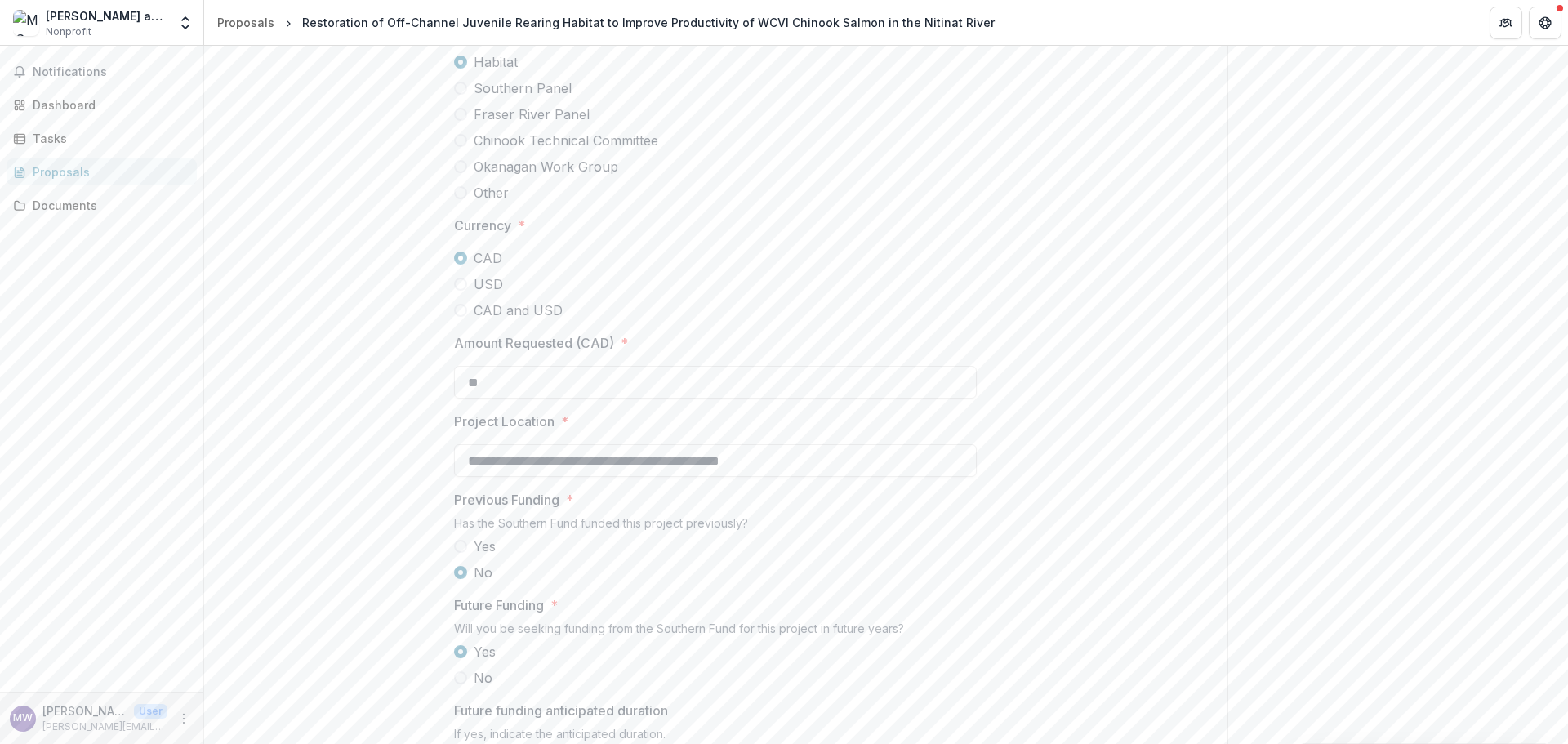
scroll to position [1225, 0]
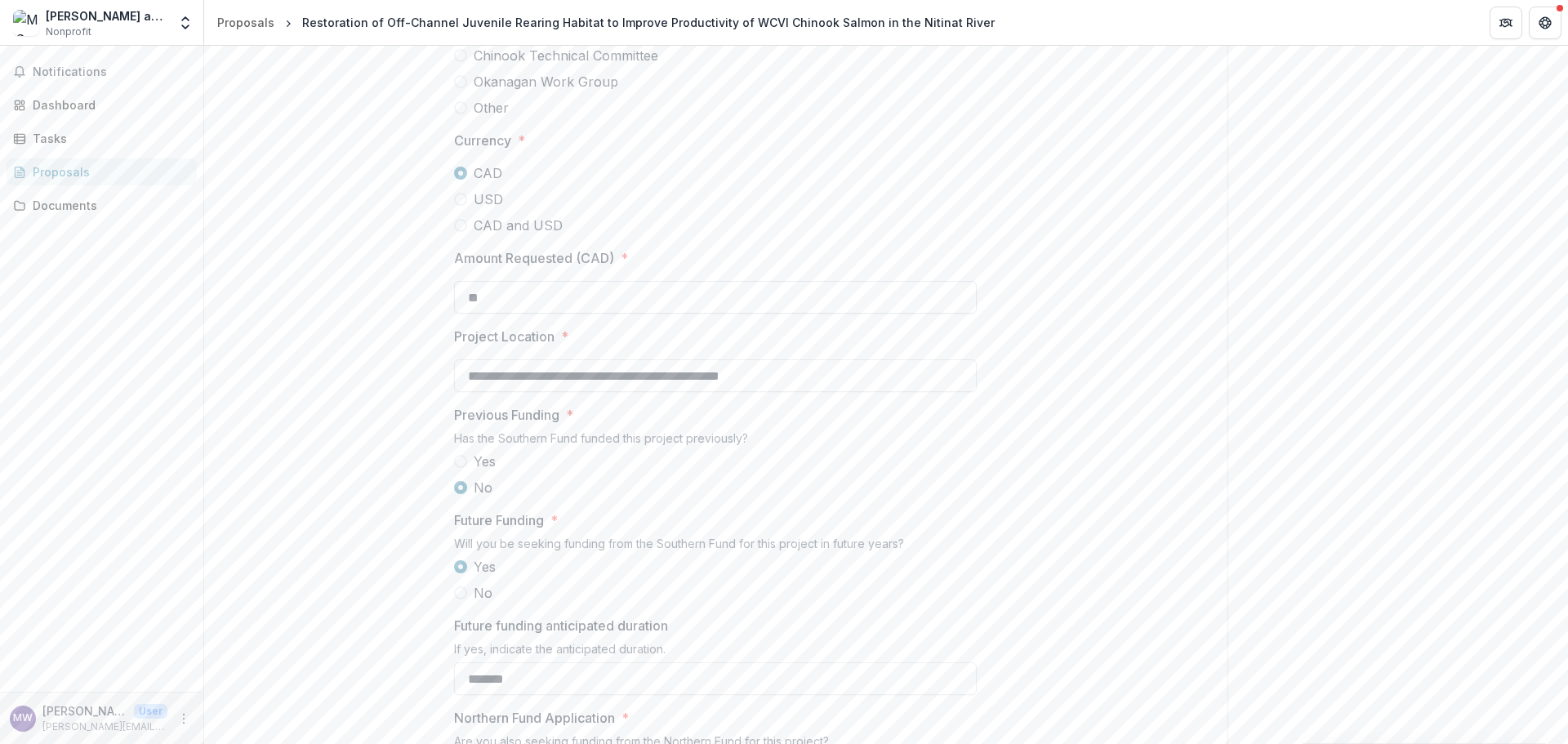
click at [473, 314] on input "**" at bounding box center [715, 297] width 522 height 33
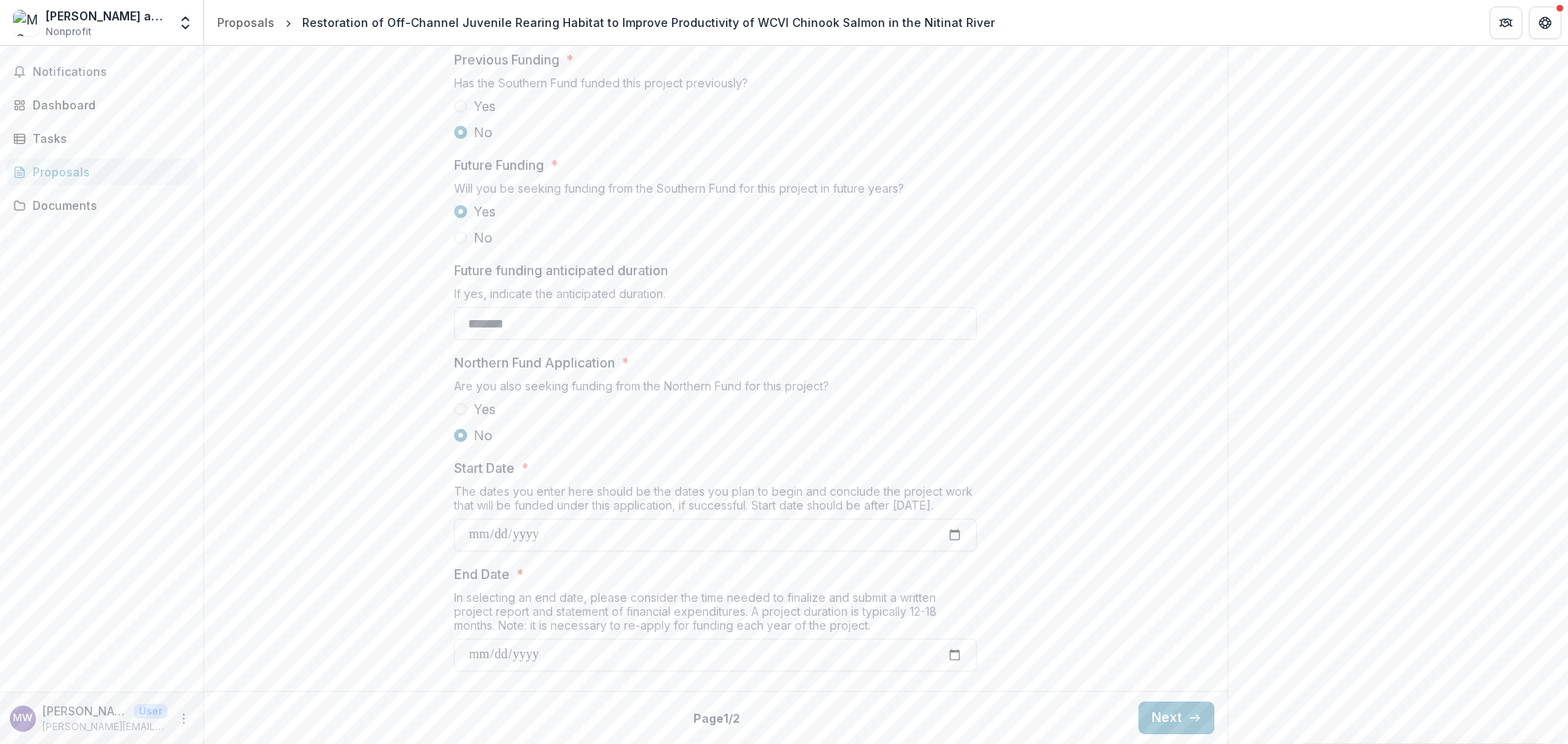
scroll to position [1706, 0]
type input "********"
click at [49, 470] on div "Notifications Dashboard Tasks Proposals Documents" at bounding box center [102, 369] width 203 height 646
click at [1155, 718] on button "Next" at bounding box center [1175, 718] width 76 height 33
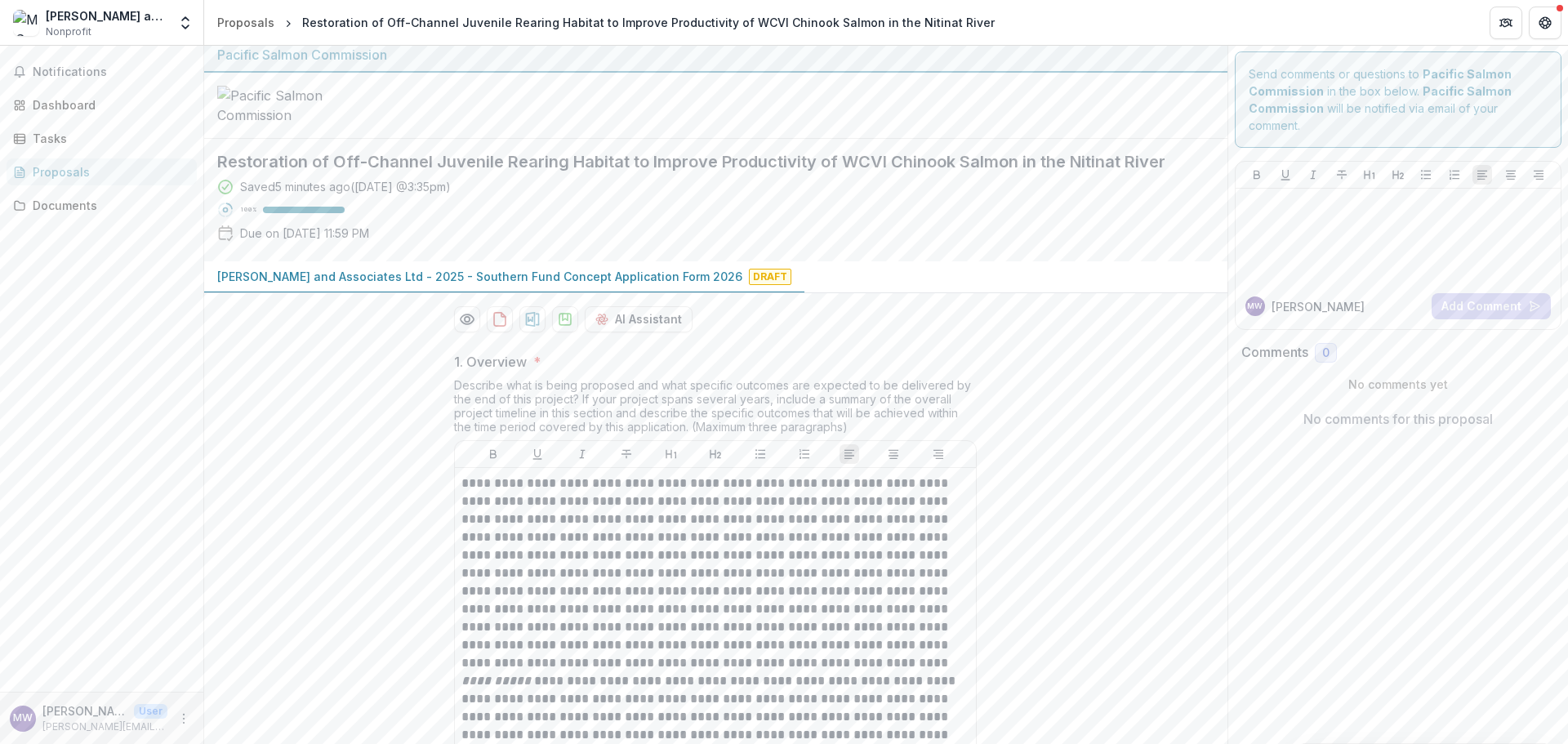
scroll to position [0, 0]
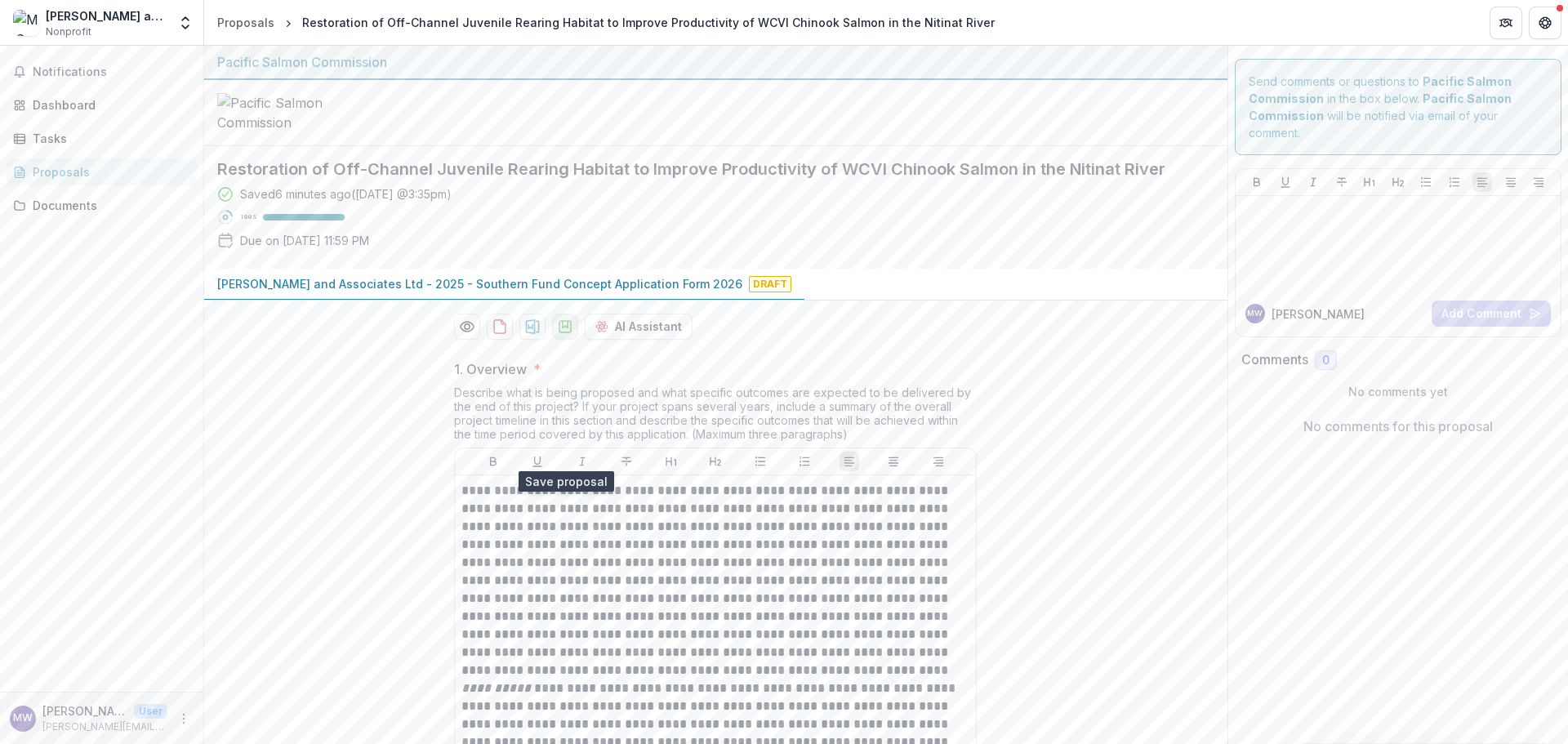
click at [563, 335] on icon "download-proposal" at bounding box center [565, 326] width 16 height 16
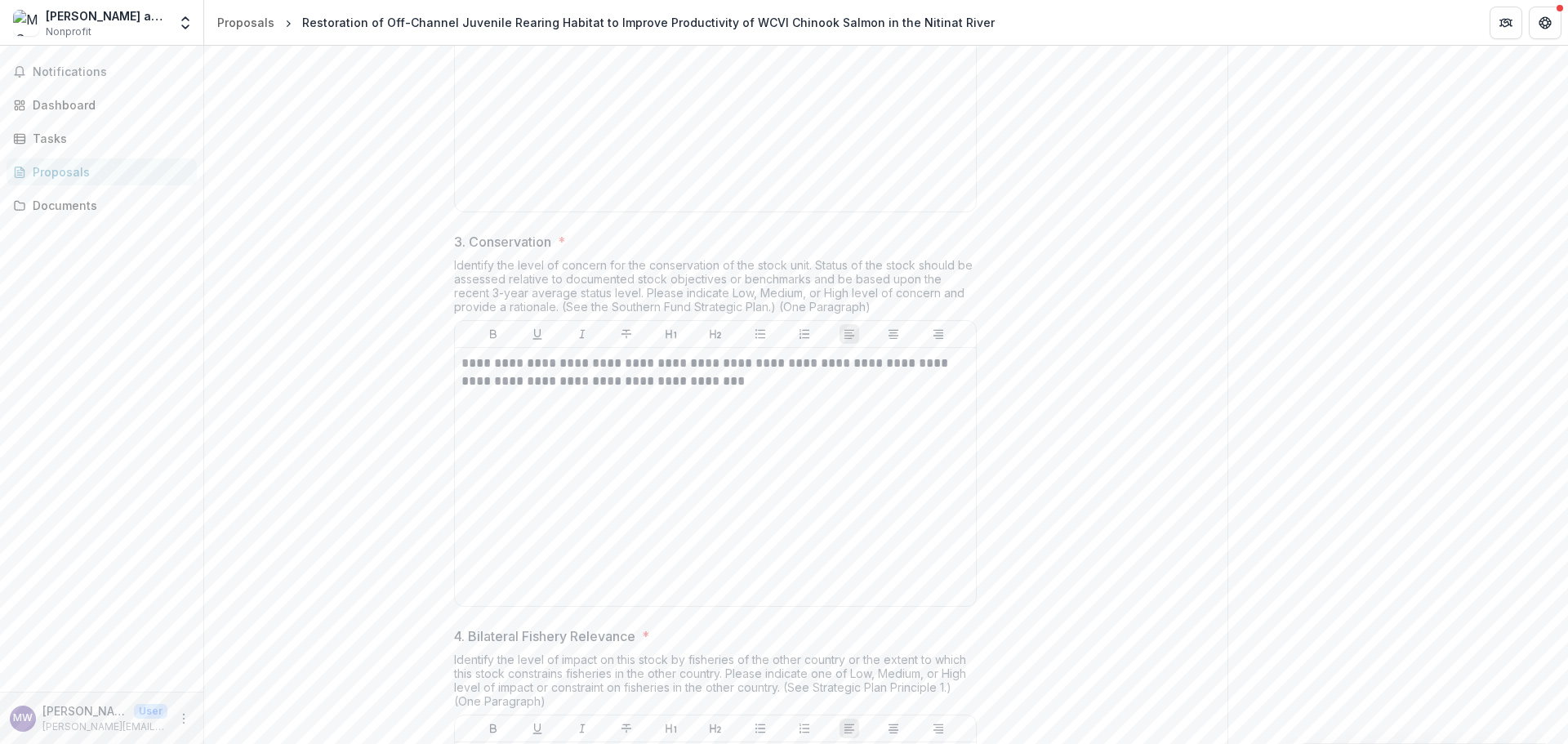
scroll to position [1559, 0]
click at [59, 209] on div "Documents" at bounding box center [108, 205] width 151 height 17
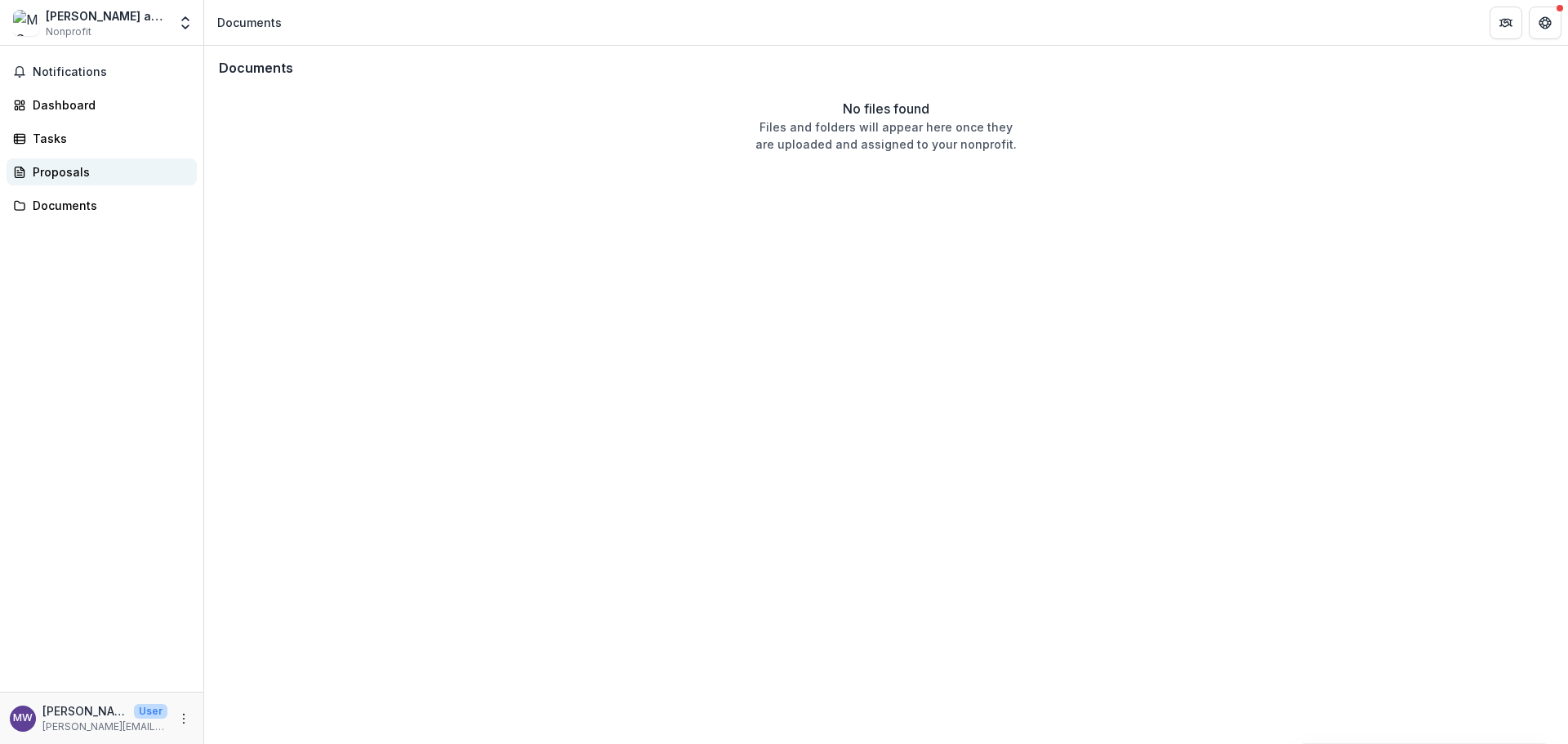
click at [73, 174] on div "Proposals" at bounding box center [108, 172] width 151 height 17
